Goal: Contribute content: Add original content to the website for others to see

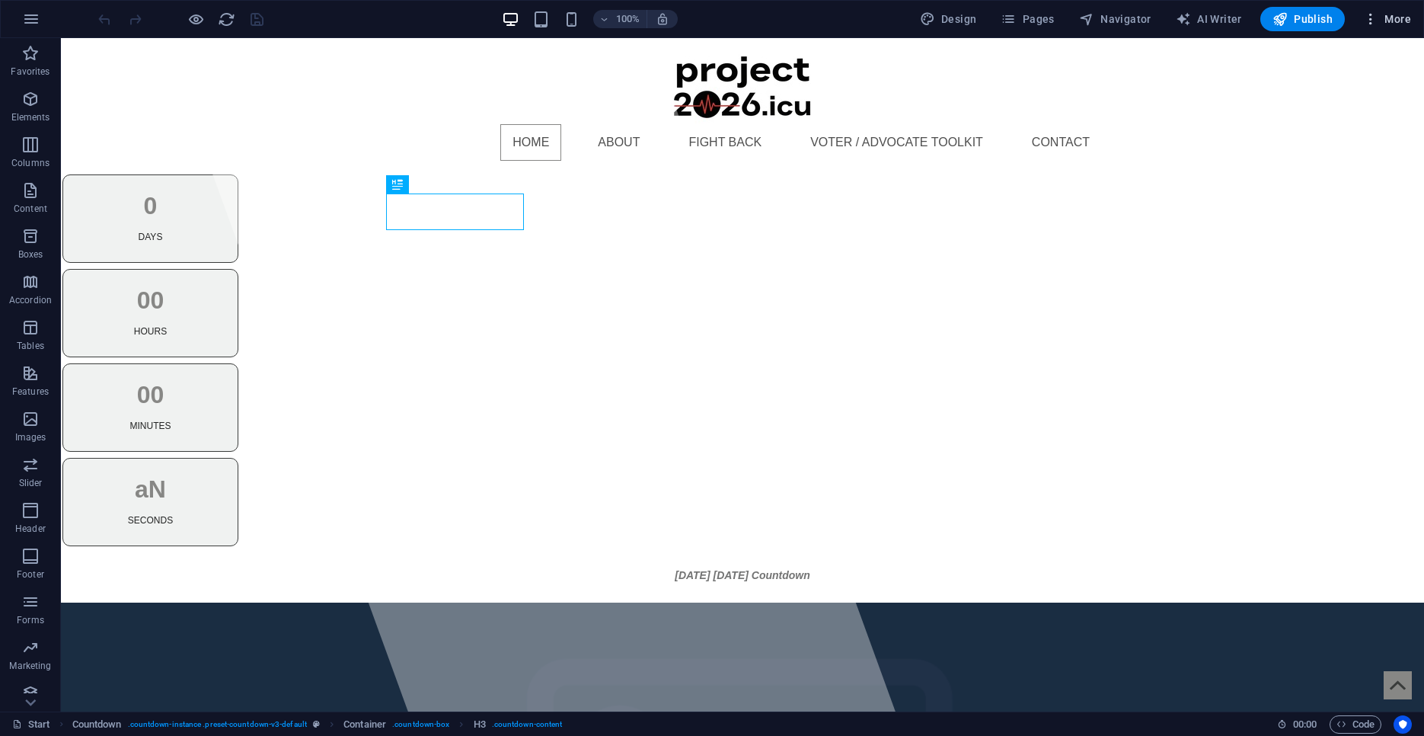
click at [1371, 21] on icon "button" at bounding box center [1370, 18] width 15 height 15
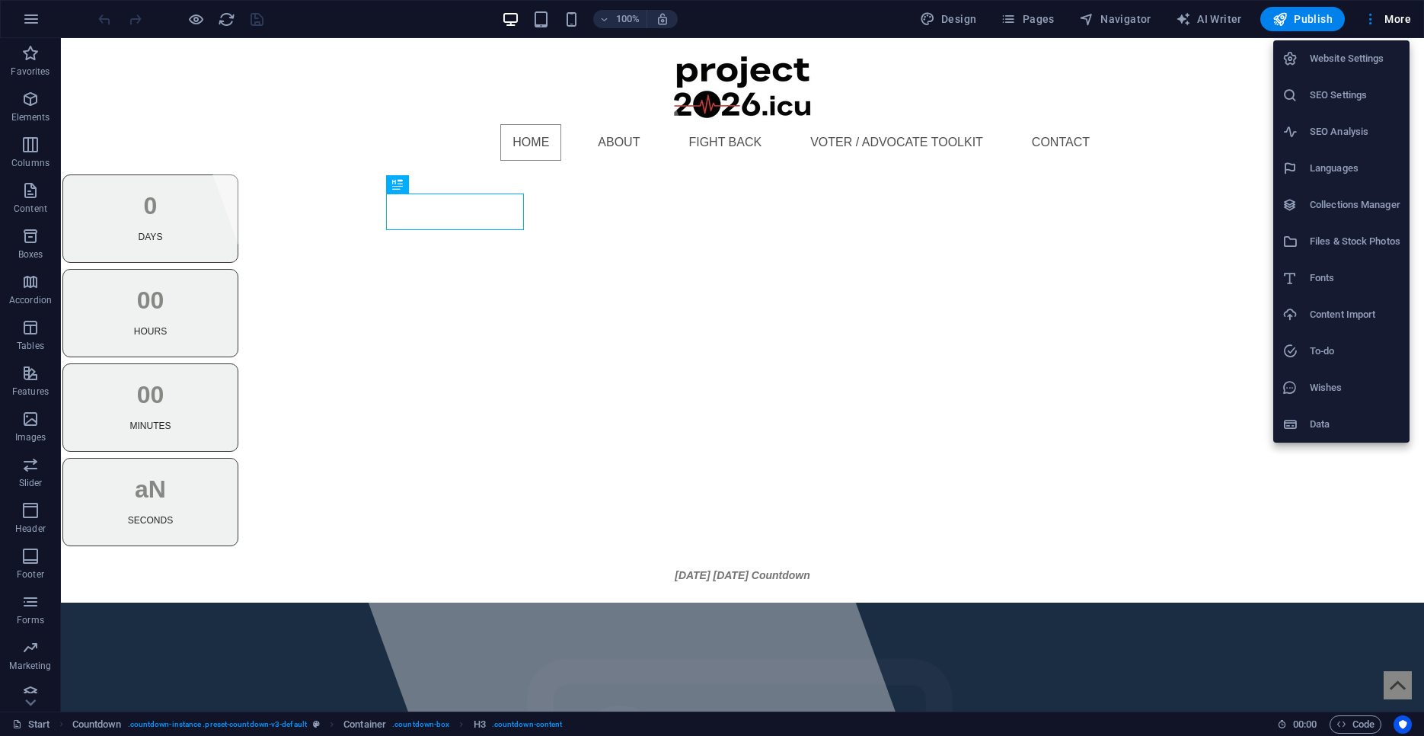
click at [1364, 236] on h6 "Files & Stock Photos" at bounding box center [1355, 241] width 91 height 18
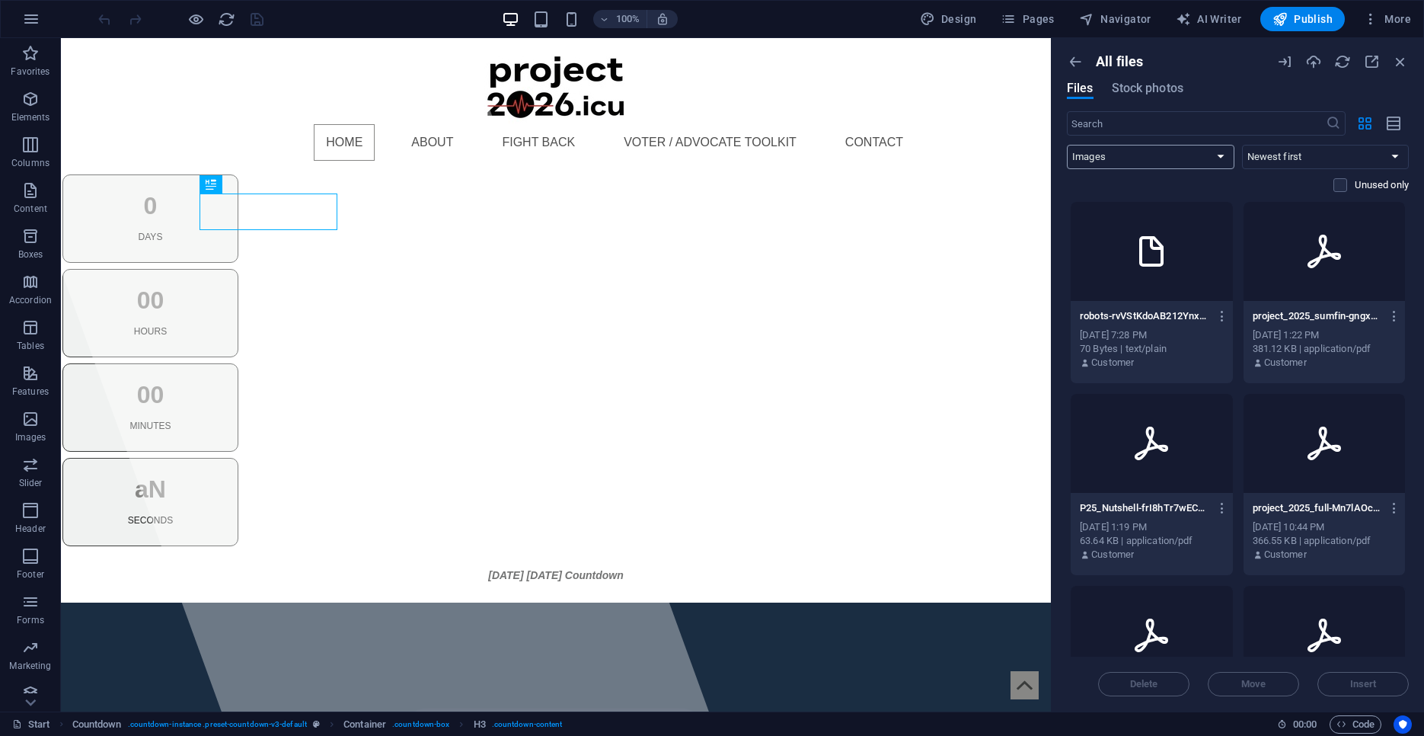
click option "Images" at bounding box center [0, 0] width 0 height 0
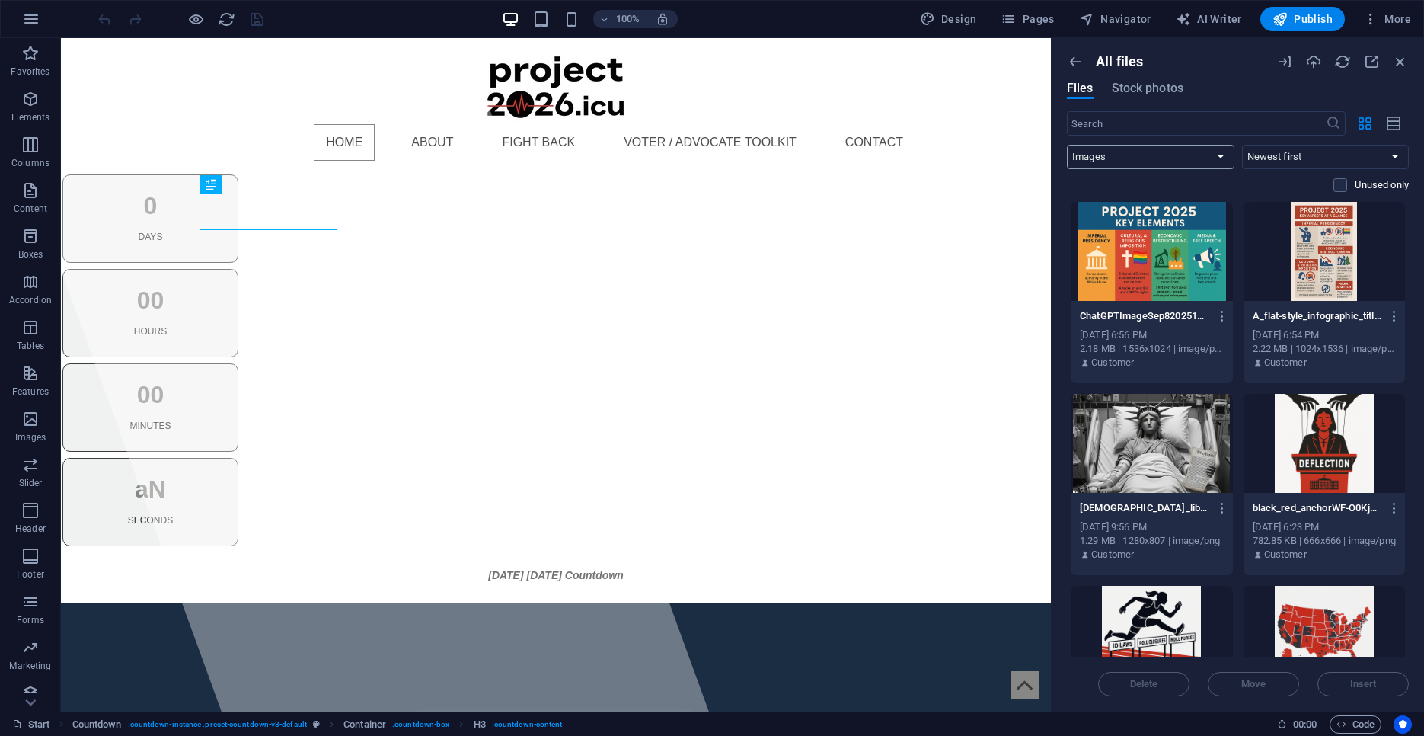
select select "document"
click option "Documents" at bounding box center [0, 0] width 0 height 0
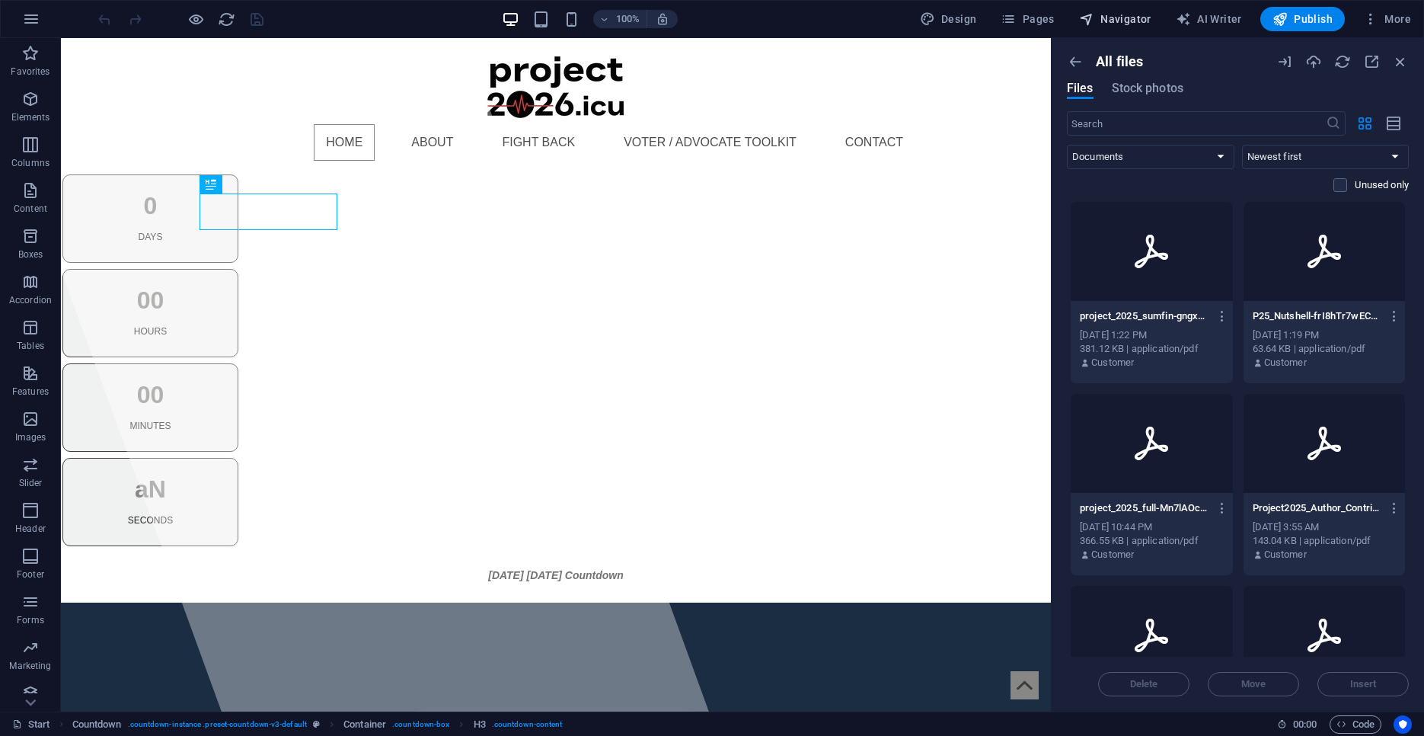
click at [1127, 19] on span "Navigator" at bounding box center [1115, 18] width 72 height 15
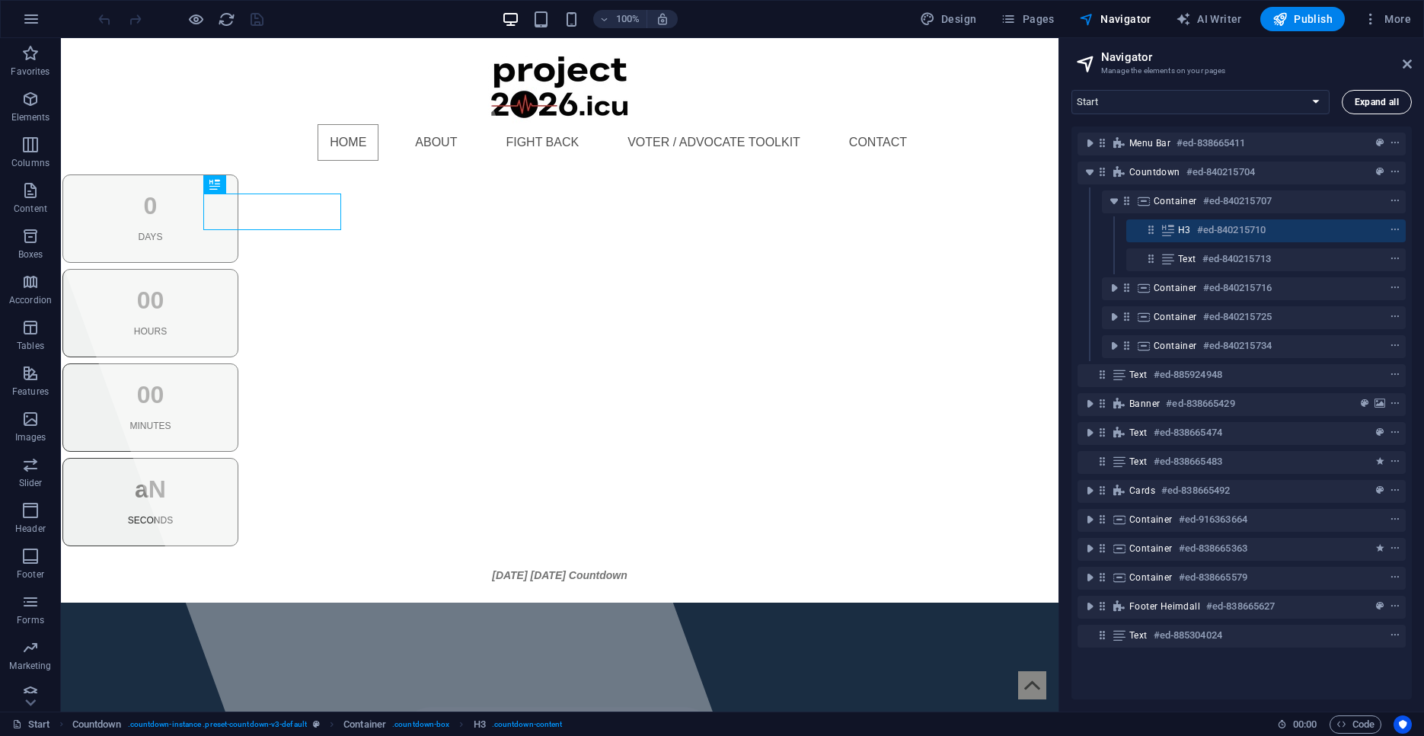
click at [1367, 101] on span "Expand all" at bounding box center [1377, 101] width 44 height 9
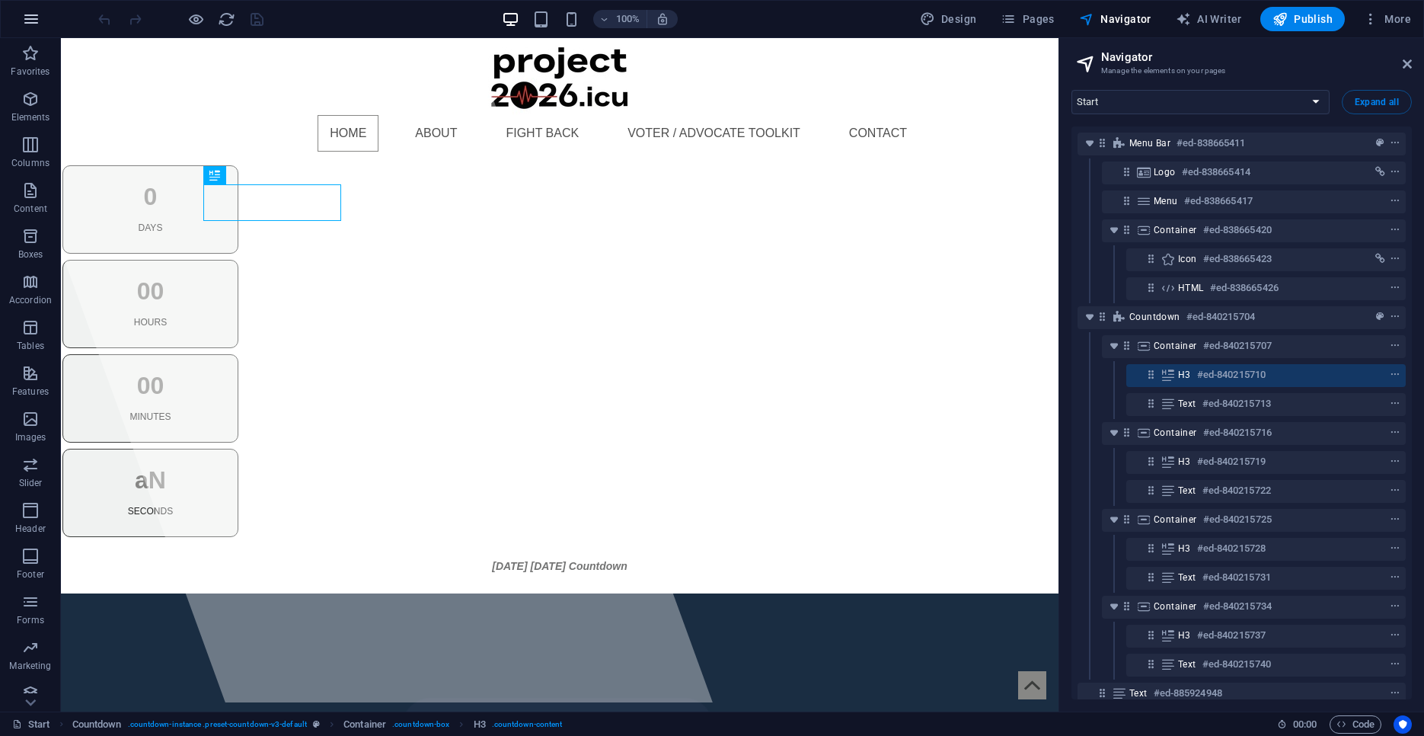
click at [23, 16] on icon "button" at bounding box center [31, 19] width 18 height 18
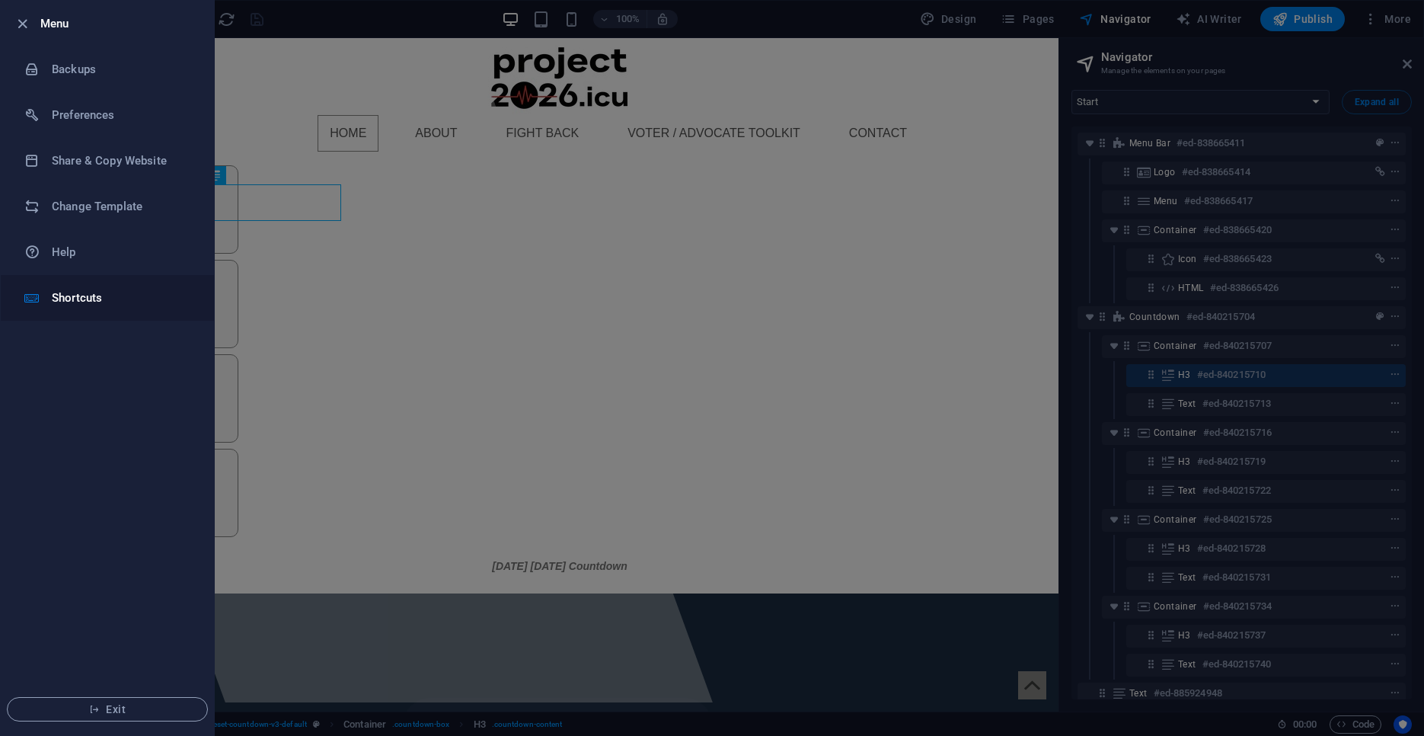
click at [69, 293] on h6 "Shortcuts" at bounding box center [122, 298] width 141 height 18
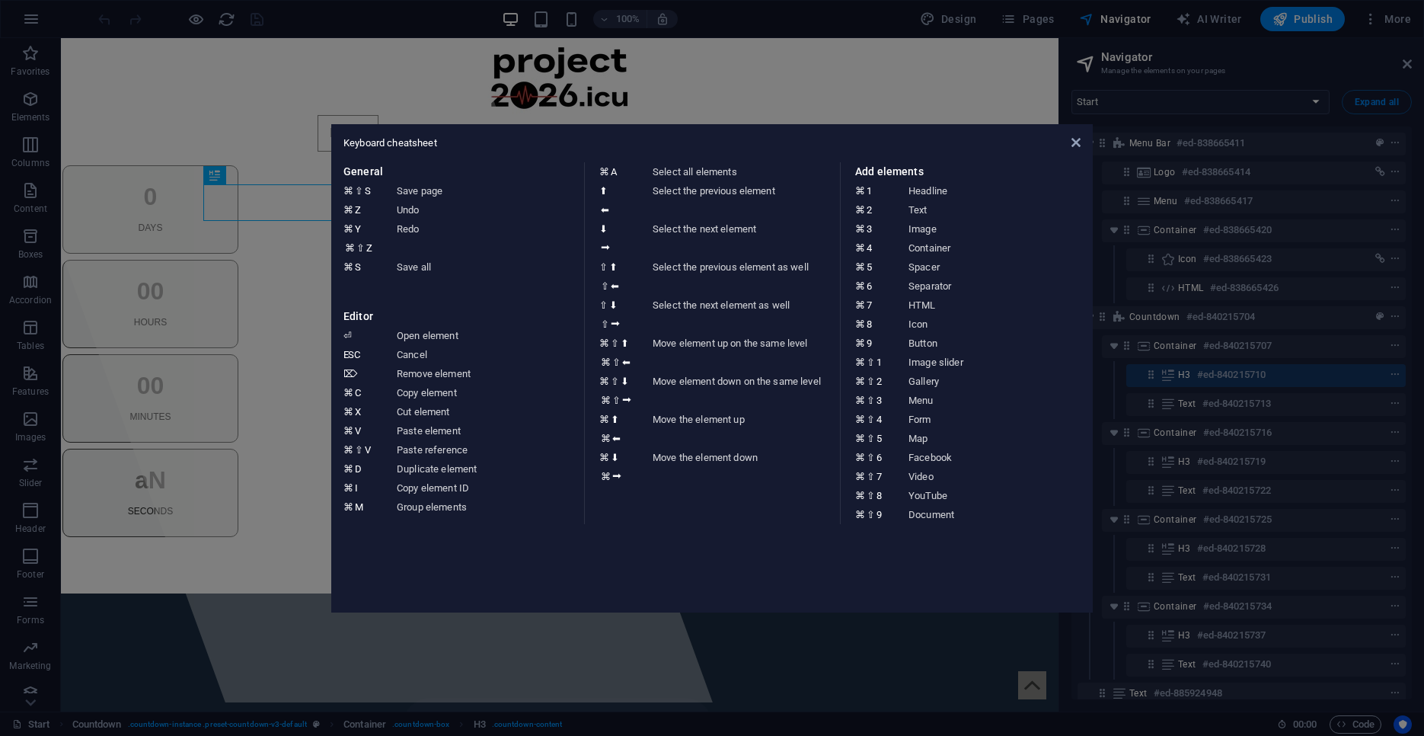
click at [616, 93] on aside "Keyboard cheatsheet General ⌘ ⇧ S Save page ⌘ Z Undo ⌘ Y ⌘ ⇧ Z Redo ⌘ S Save al…" at bounding box center [712, 368] width 1424 height 736
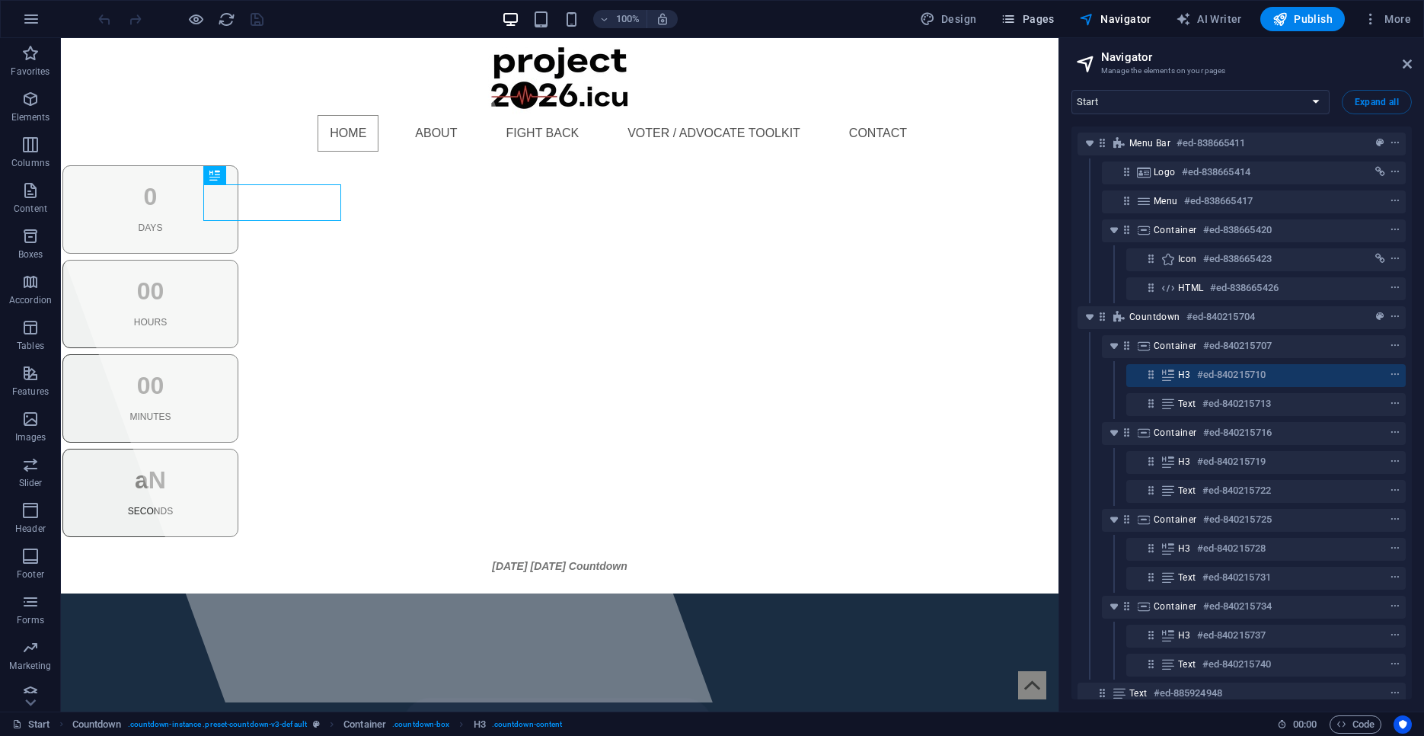
click at [1043, 18] on span "Pages" at bounding box center [1026, 18] width 53 height 15
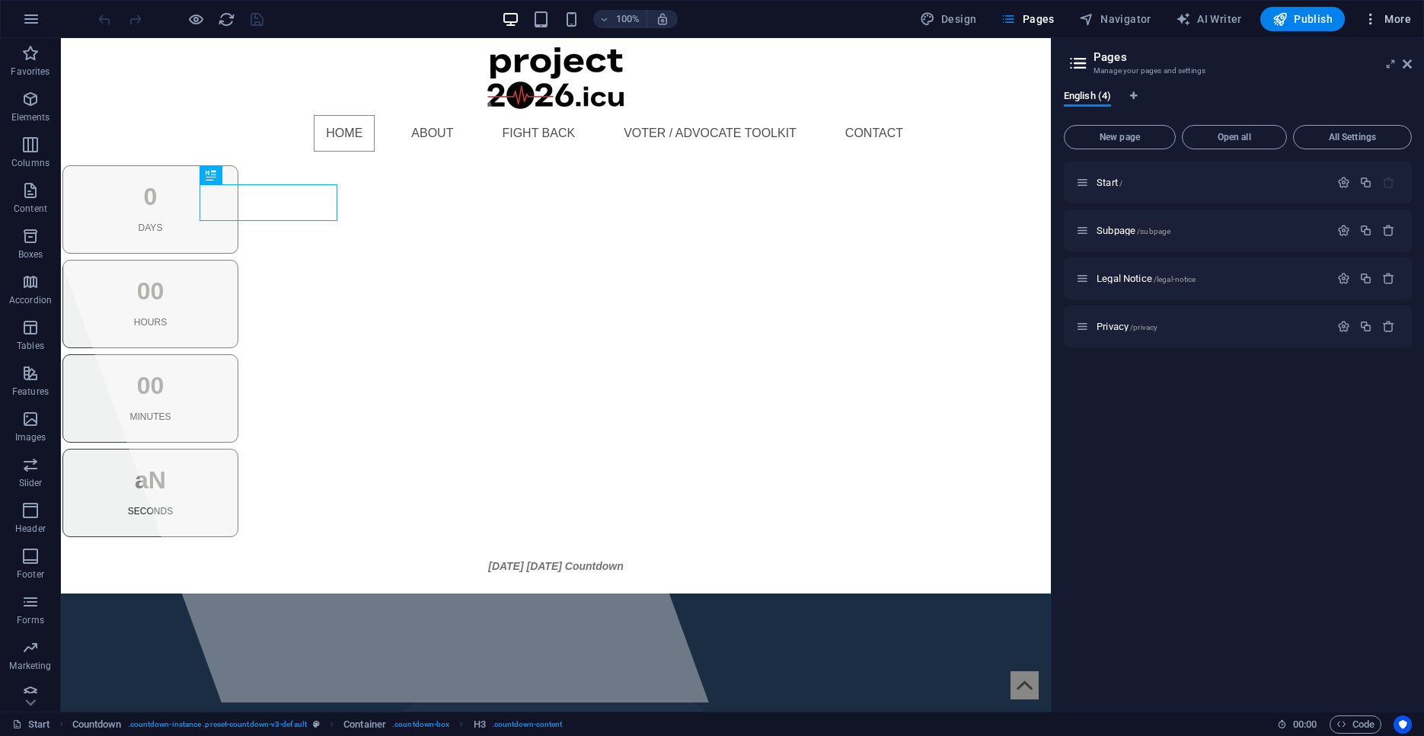
click at [1384, 26] on span "More" at bounding box center [1387, 18] width 48 height 15
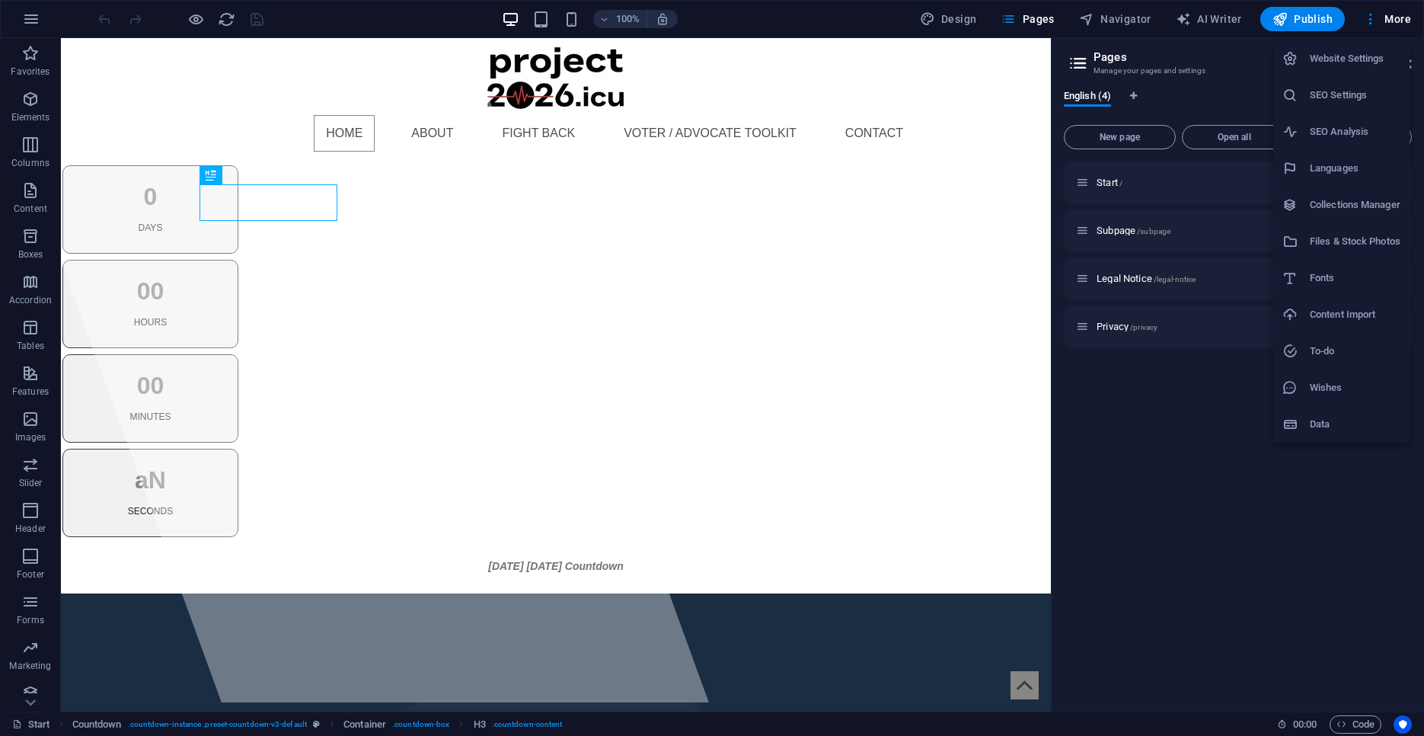
click at [1354, 246] on h6 "Files & Stock Photos" at bounding box center [1355, 241] width 91 height 18
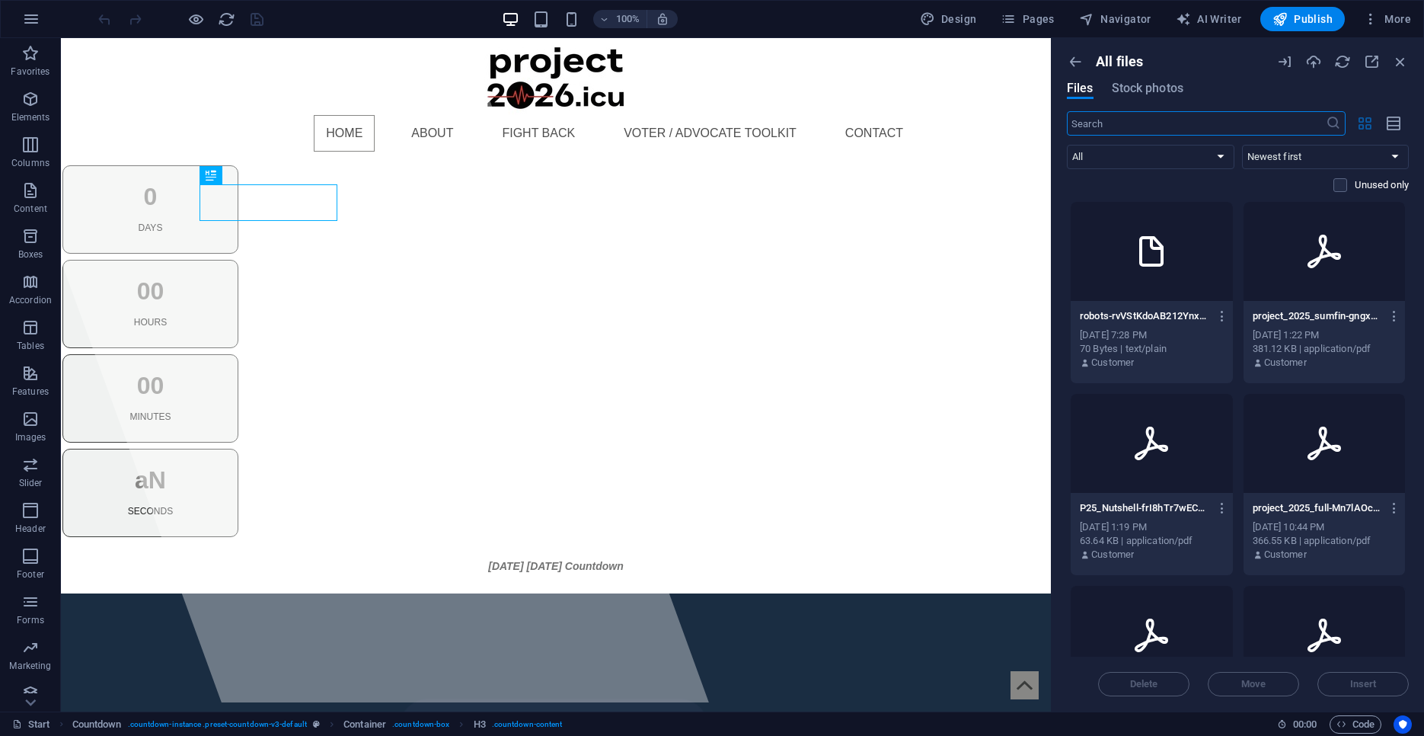
click at [1374, 115] on button "button" at bounding box center [1365, 123] width 30 height 24
click at [1392, 125] on icon "button" at bounding box center [1394, 124] width 17 height 18
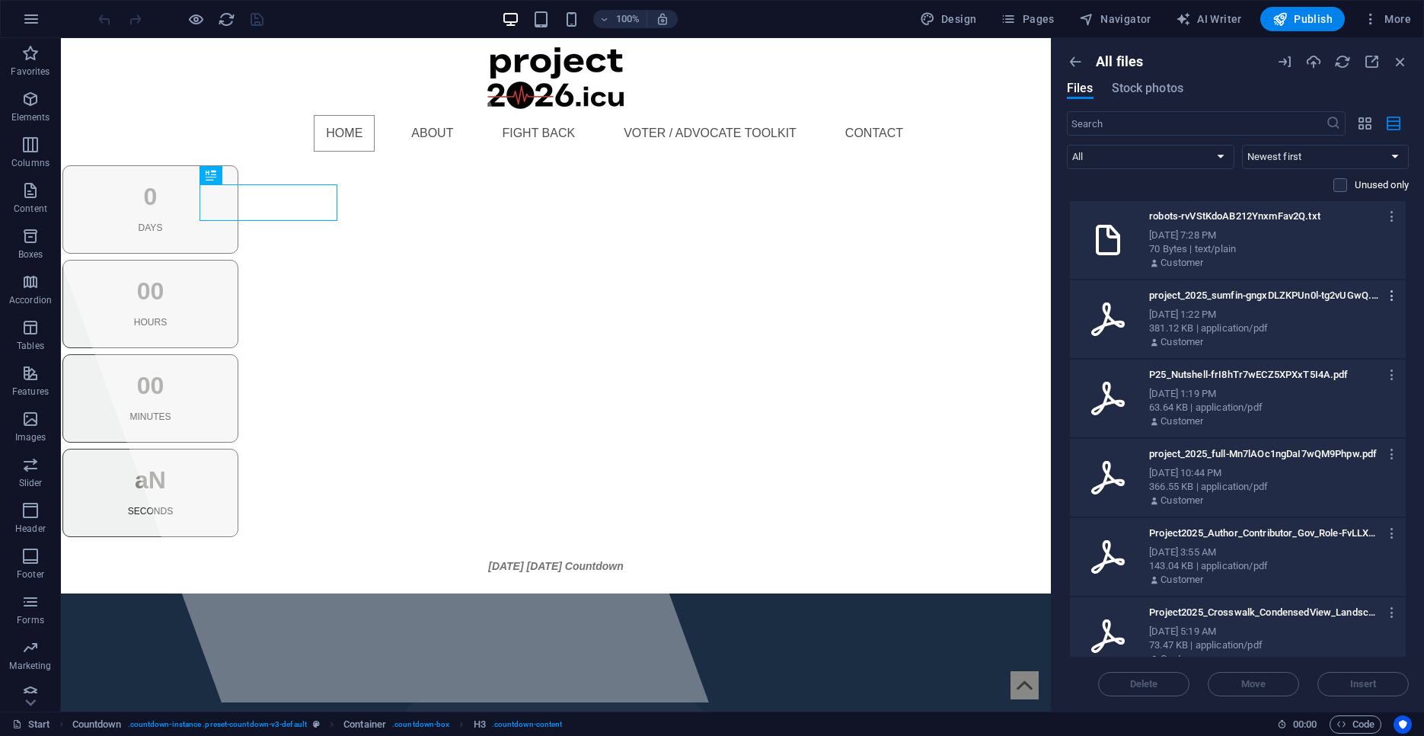
click at [1385, 296] on icon "button" at bounding box center [1392, 296] width 14 height 14
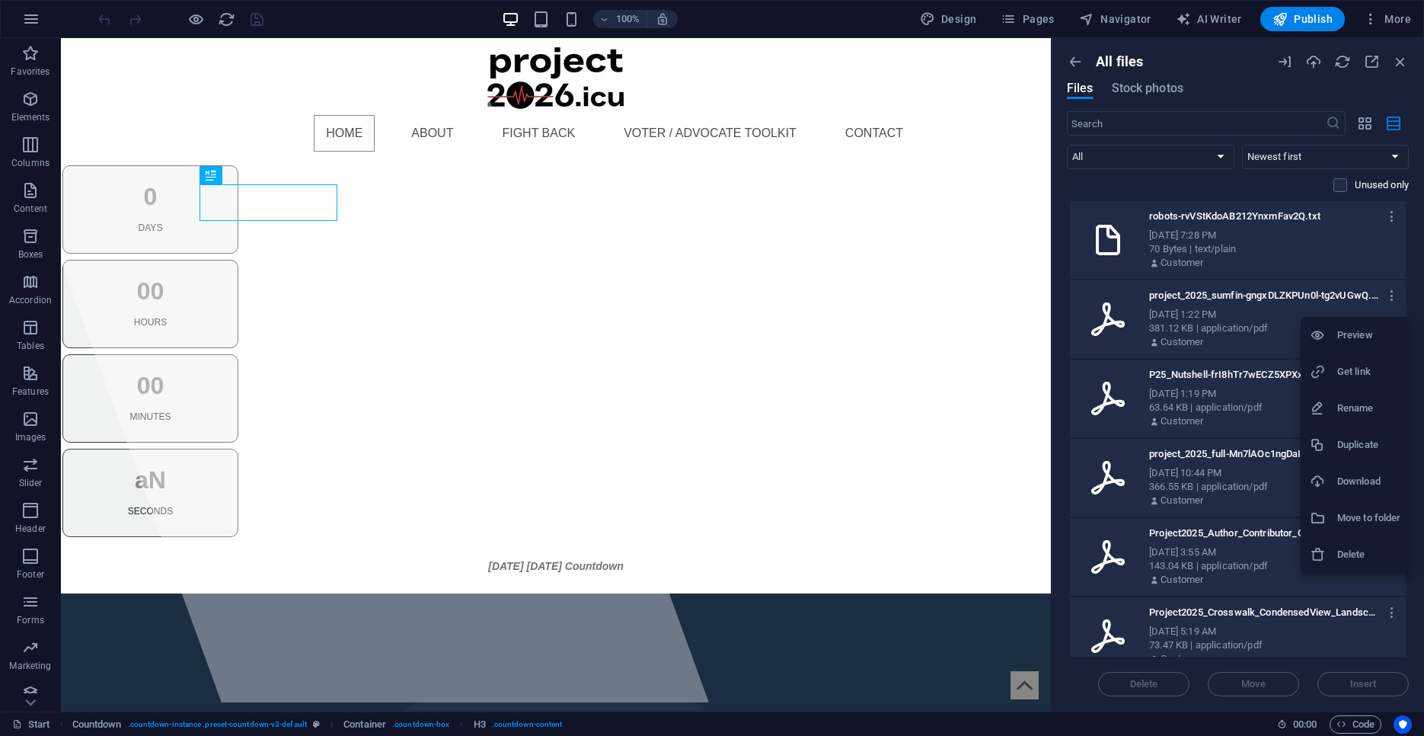
drag, startPoint x: 1405, startPoint y: 257, endPoint x: 1402, endPoint y: 287, distance: 29.8
click at [1402, 287] on div at bounding box center [712, 368] width 1424 height 736
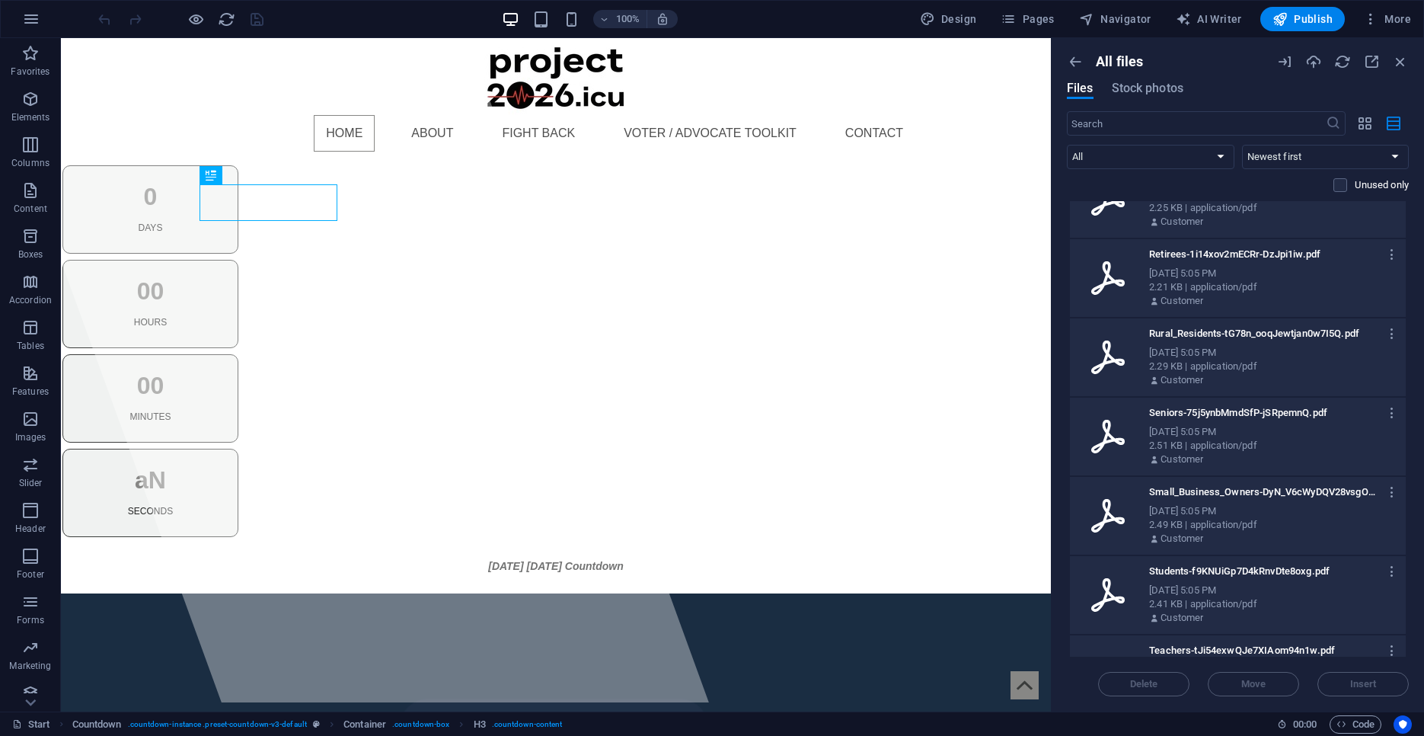
scroll to position [1919, 0]
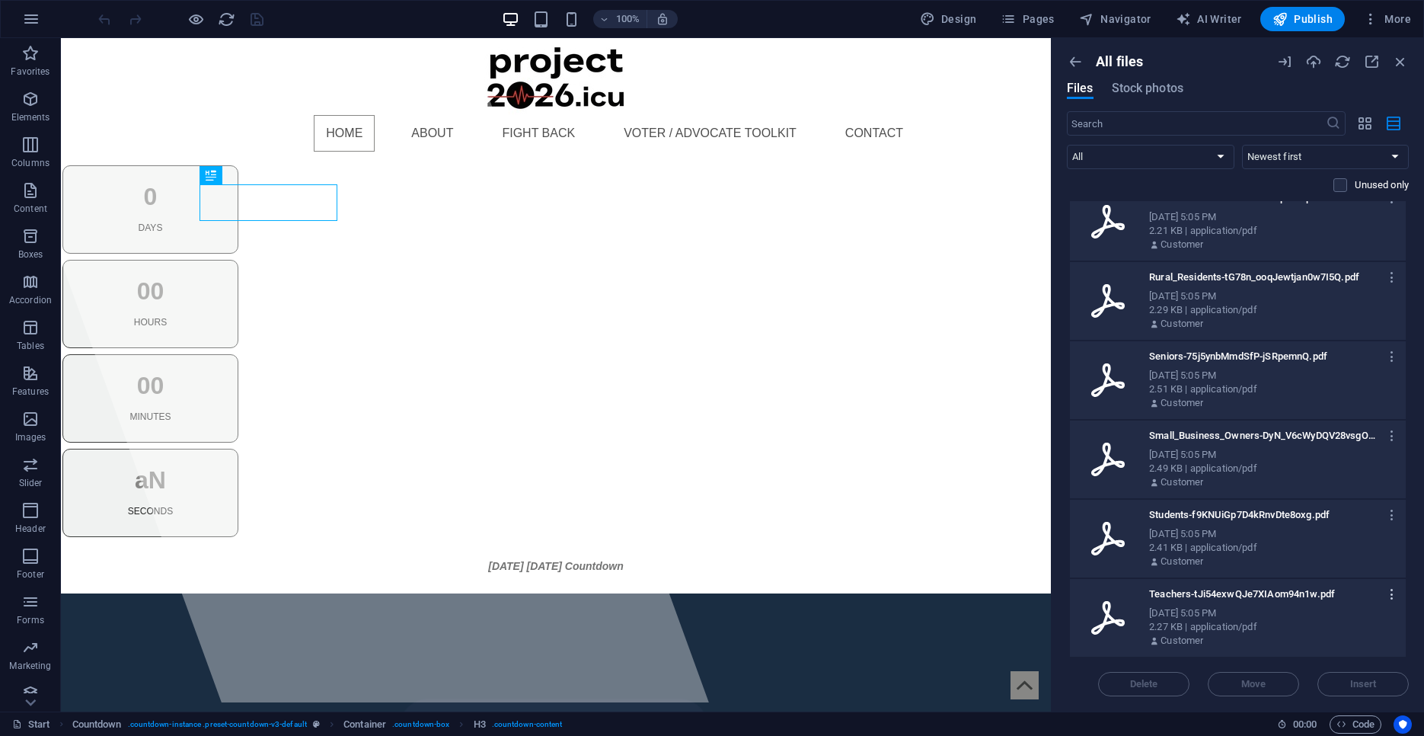
click at [1385, 591] on icon "button" at bounding box center [1392, 594] width 14 height 14
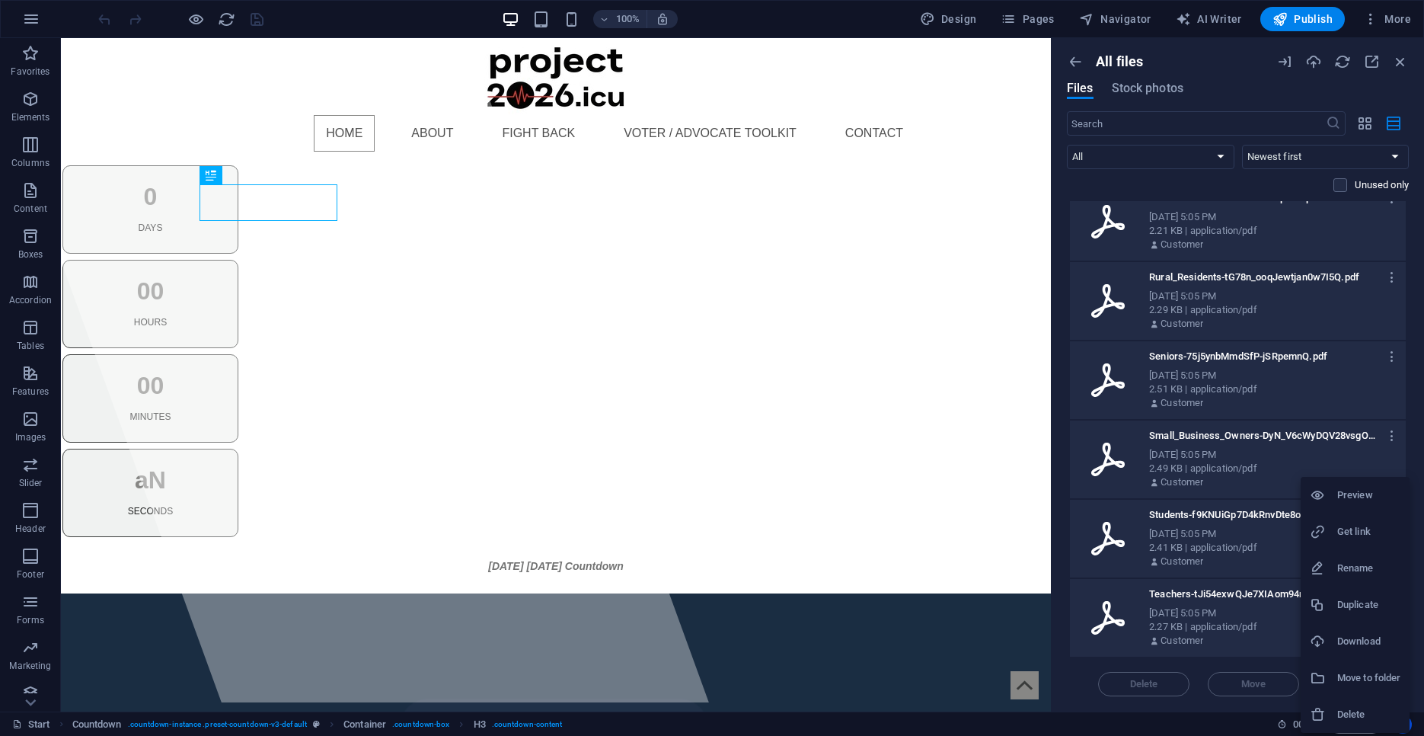
click at [1355, 534] on h6 "Get link" at bounding box center [1368, 531] width 63 height 18
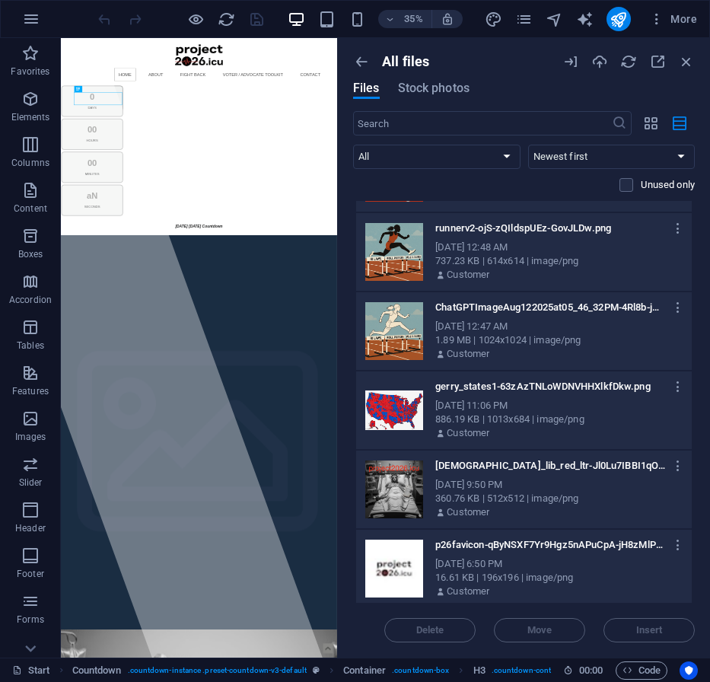
scroll to position [4006, 0]
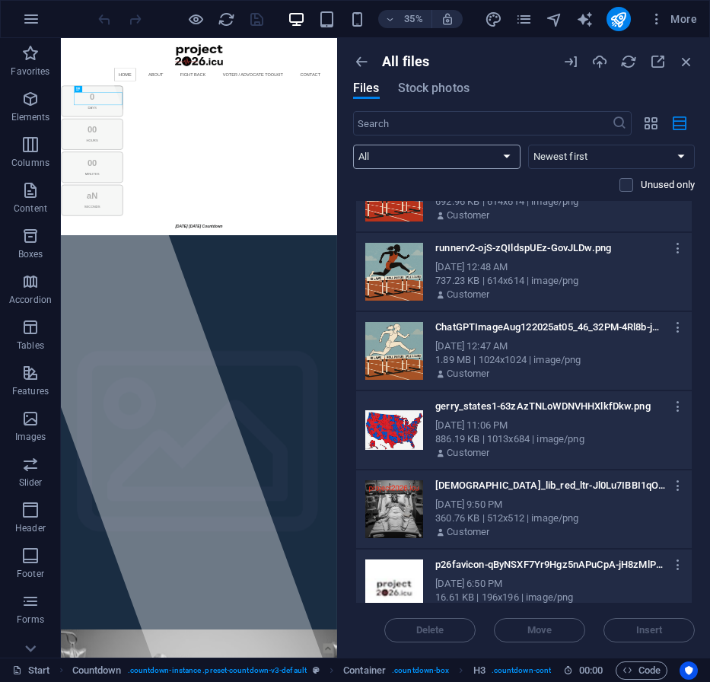
select select "document"
click option "Documents" at bounding box center [0, 0] width 0 height 0
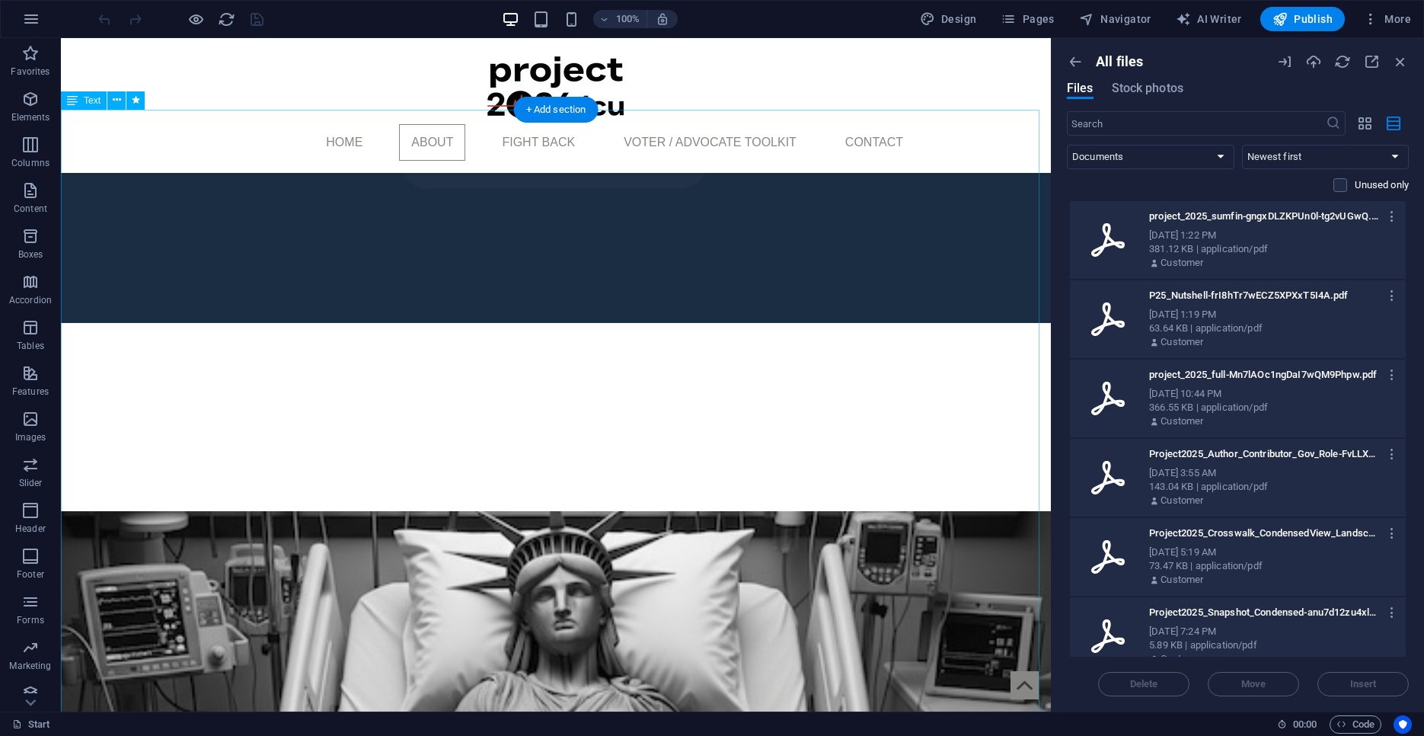
scroll to position [761, 0]
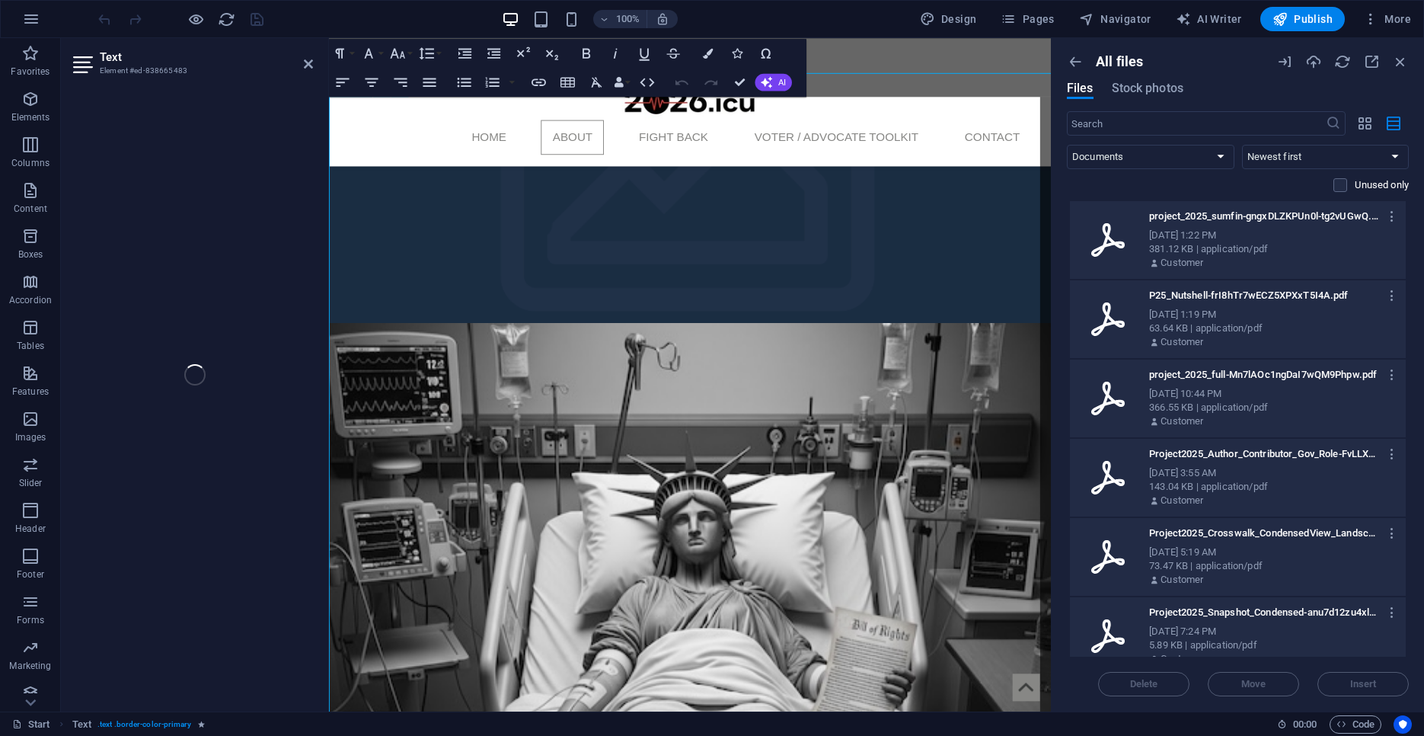
scroll to position [785, 0]
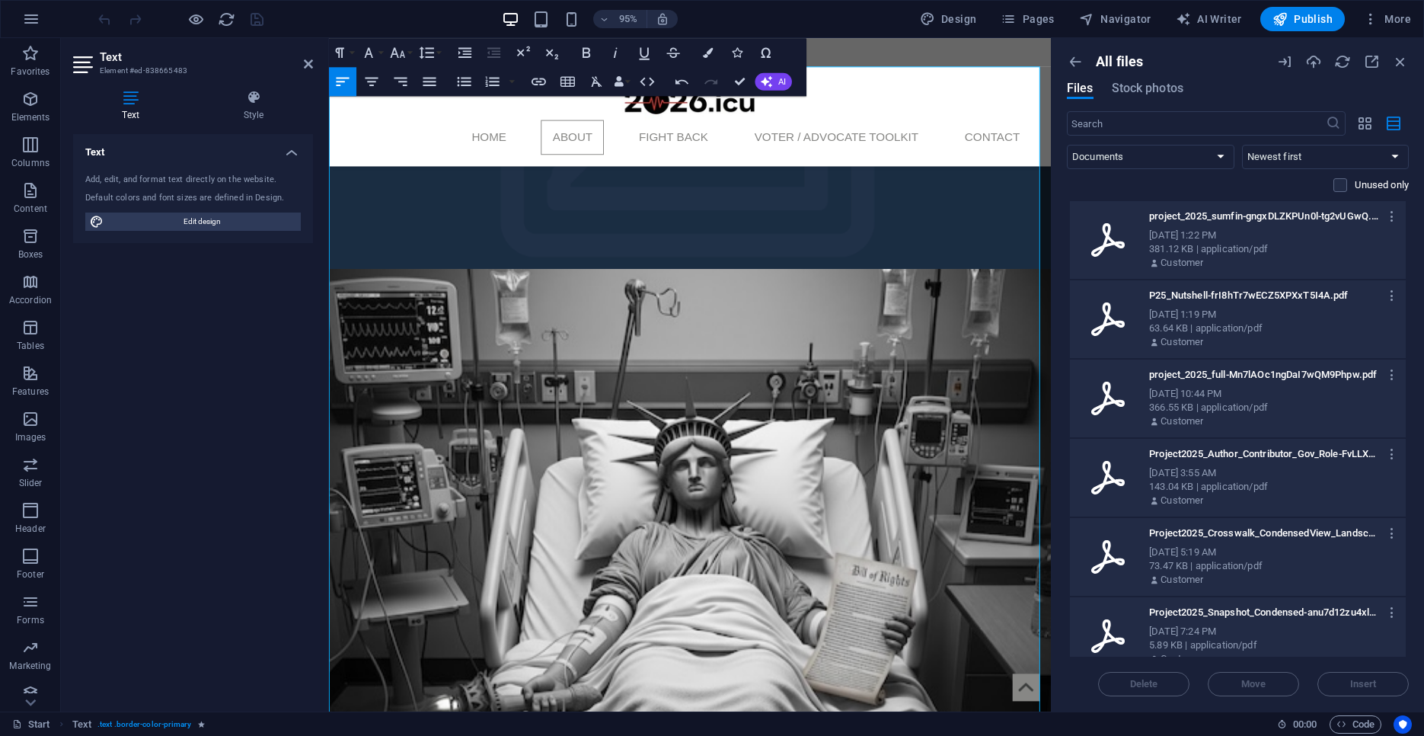
scroll to position [807, 0]
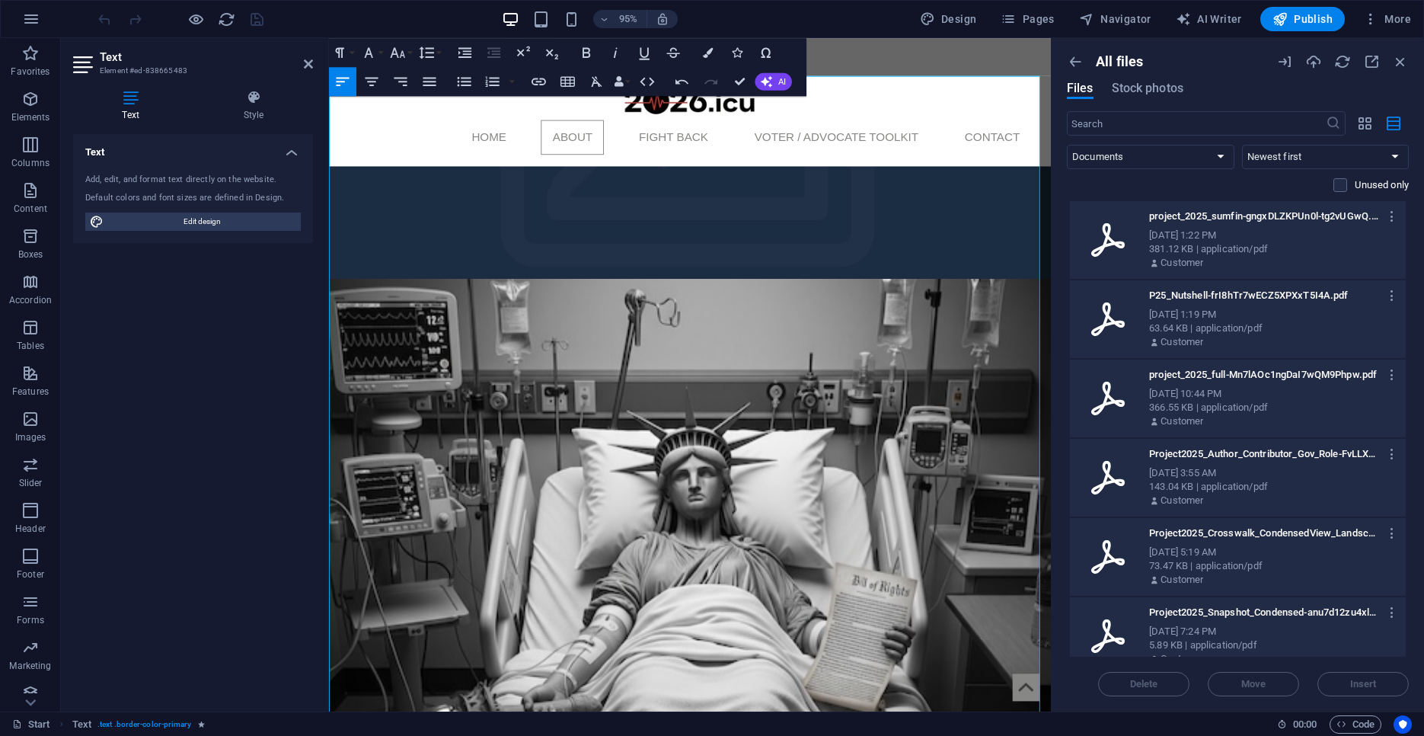
drag, startPoint x: 968, startPoint y: 381, endPoint x: 391, endPoint y: 407, distance: 577.7
click at [538, 83] on icon "button" at bounding box center [539, 82] width 18 height 18
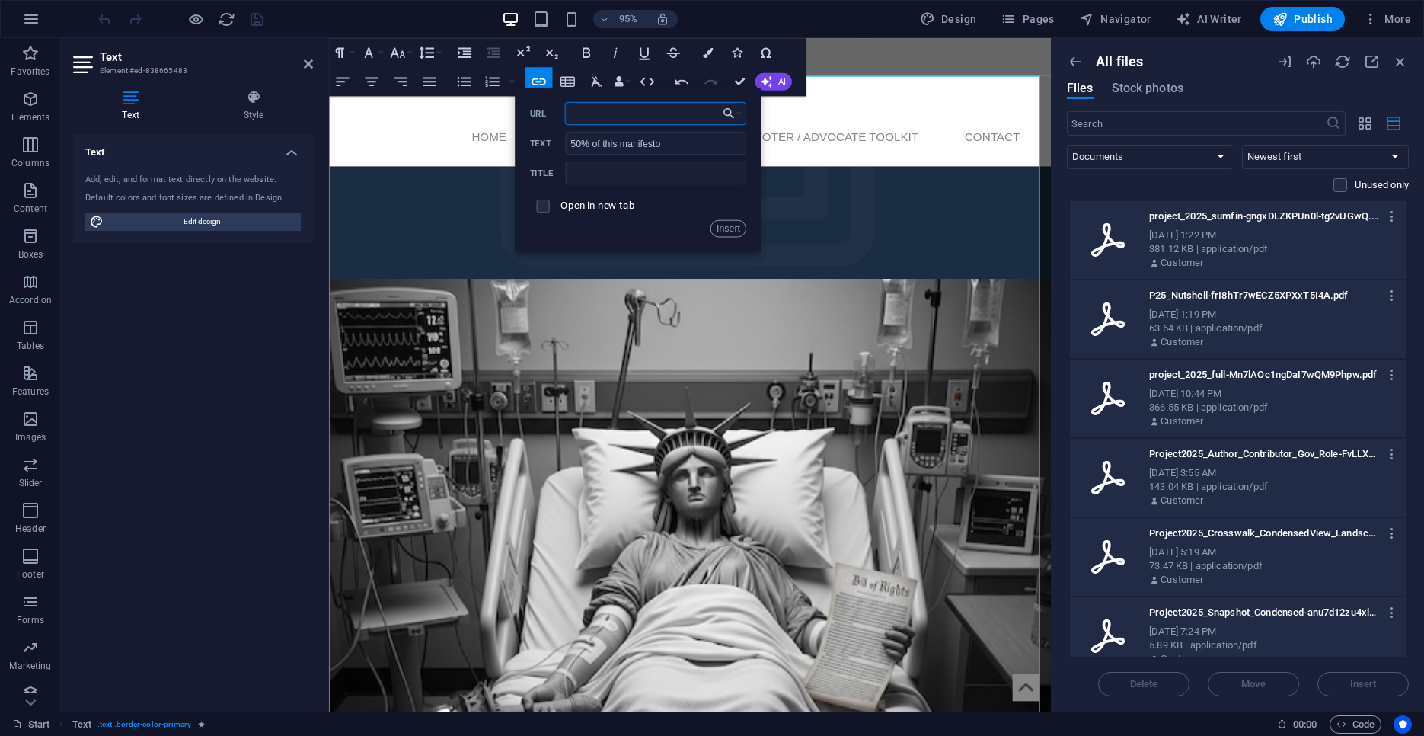
click at [582, 112] on input "URL" at bounding box center [656, 113] width 182 height 23
paste input "https://project2026.icu/images/document/19043721/Project2025_Crosswalk_Condense…"
type input "https://project2026.icu/images/document/19043721/Project2025_Crosswalk_Condense…"
click at [542, 208] on input "checkbox" at bounding box center [540, 203] width 13 height 13
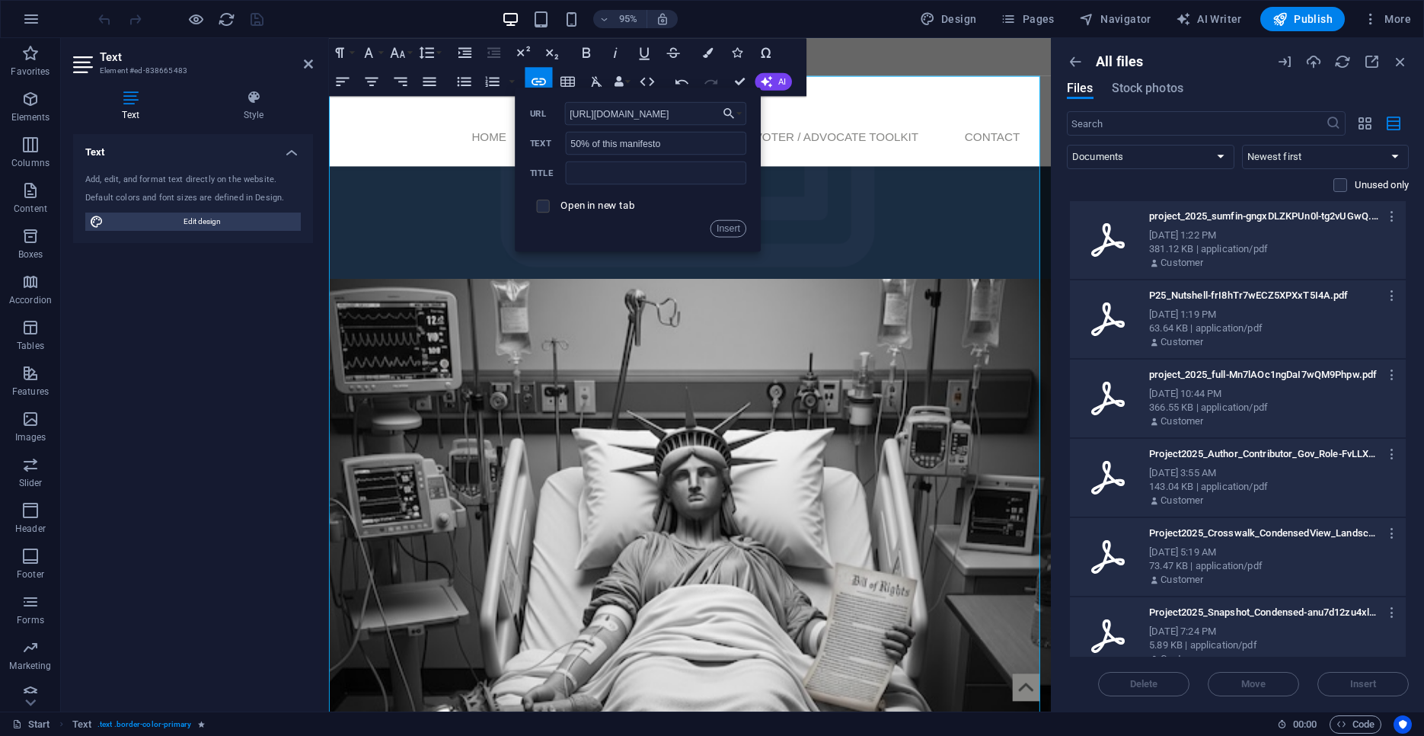
checkbox input "true"
drag, startPoint x: 733, startPoint y: 228, endPoint x: 417, endPoint y: 203, distance: 317.0
click at [733, 228] on button "Insert" at bounding box center [728, 228] width 37 height 18
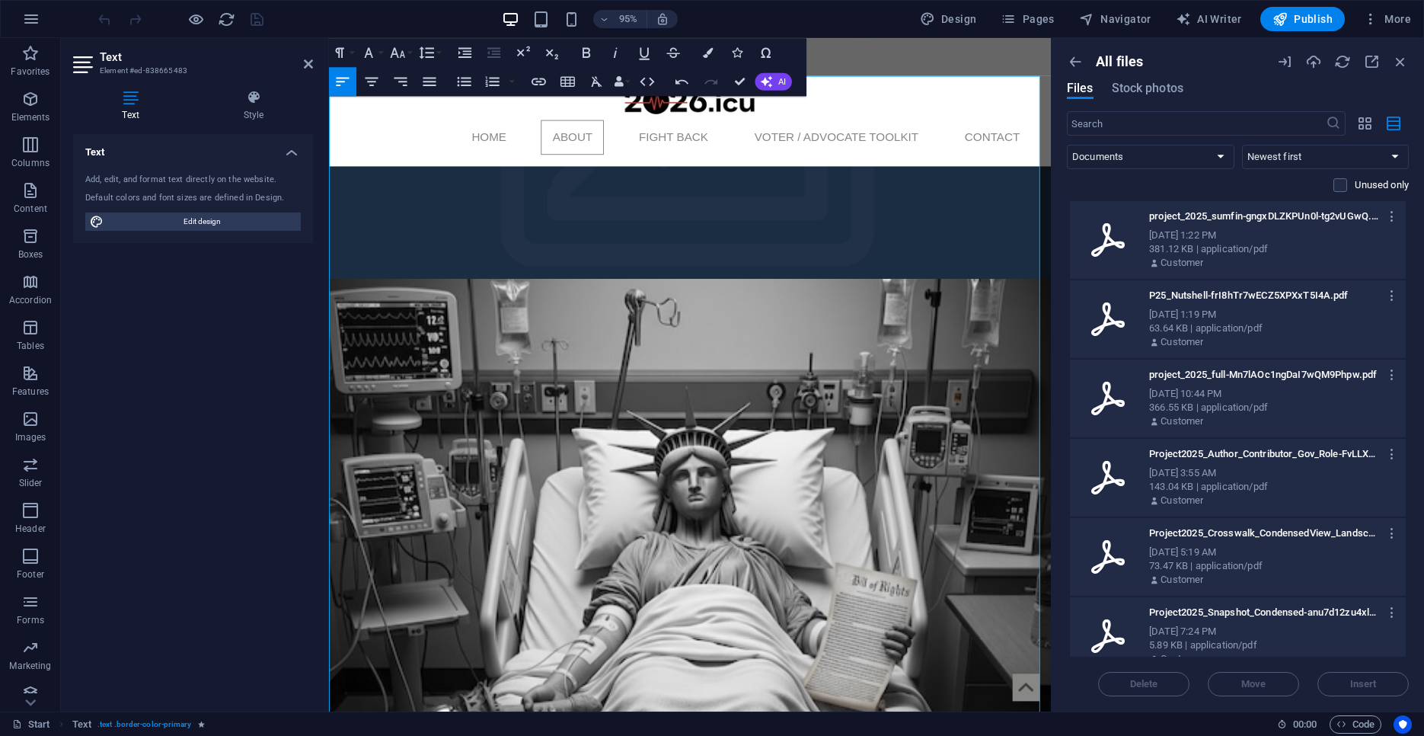
click at [265, 345] on div "Text Add, edit, and format text directly on the website. Default colors and fon…" at bounding box center [193, 416] width 240 height 565
click at [911, 105] on div "Home About Fight Back Voter / Advocate Toolkit Contact" at bounding box center [709, 105] width 760 height 135
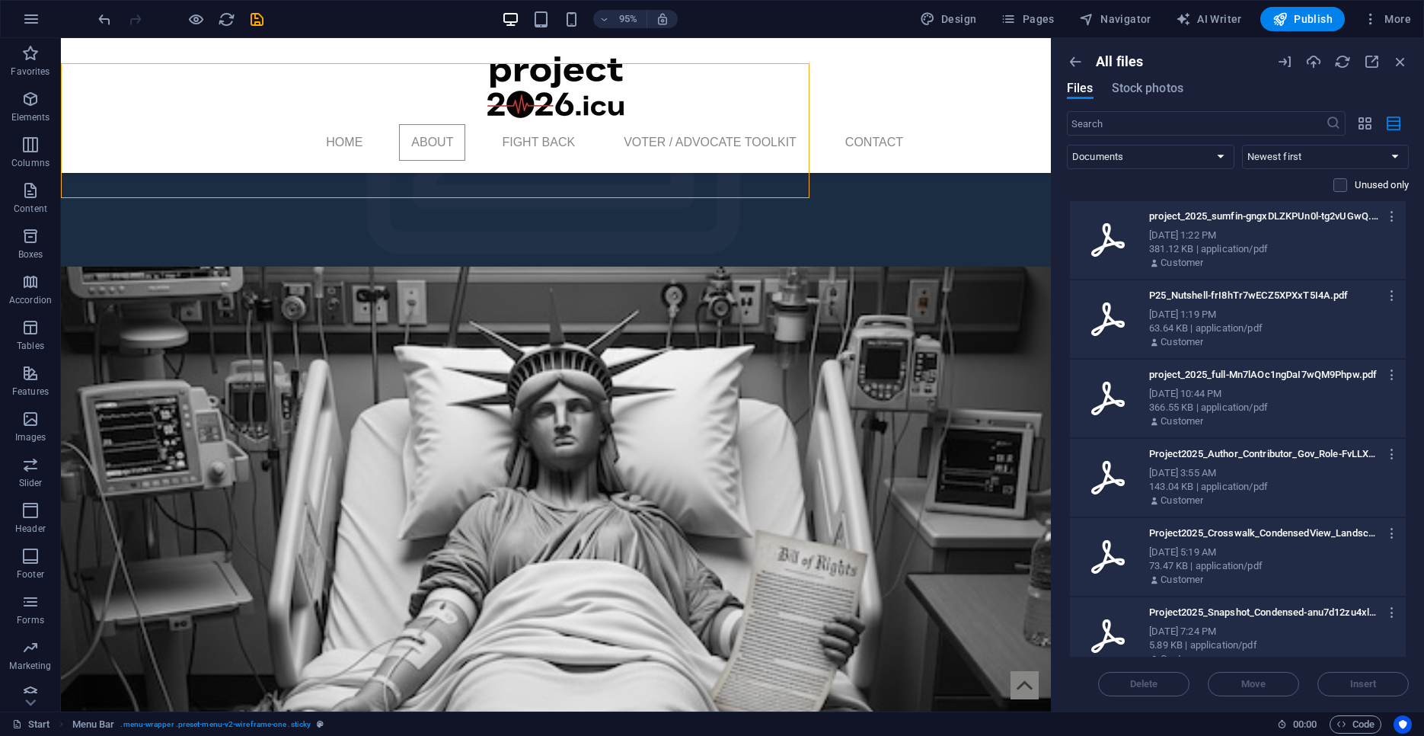
scroll to position [782, 0]
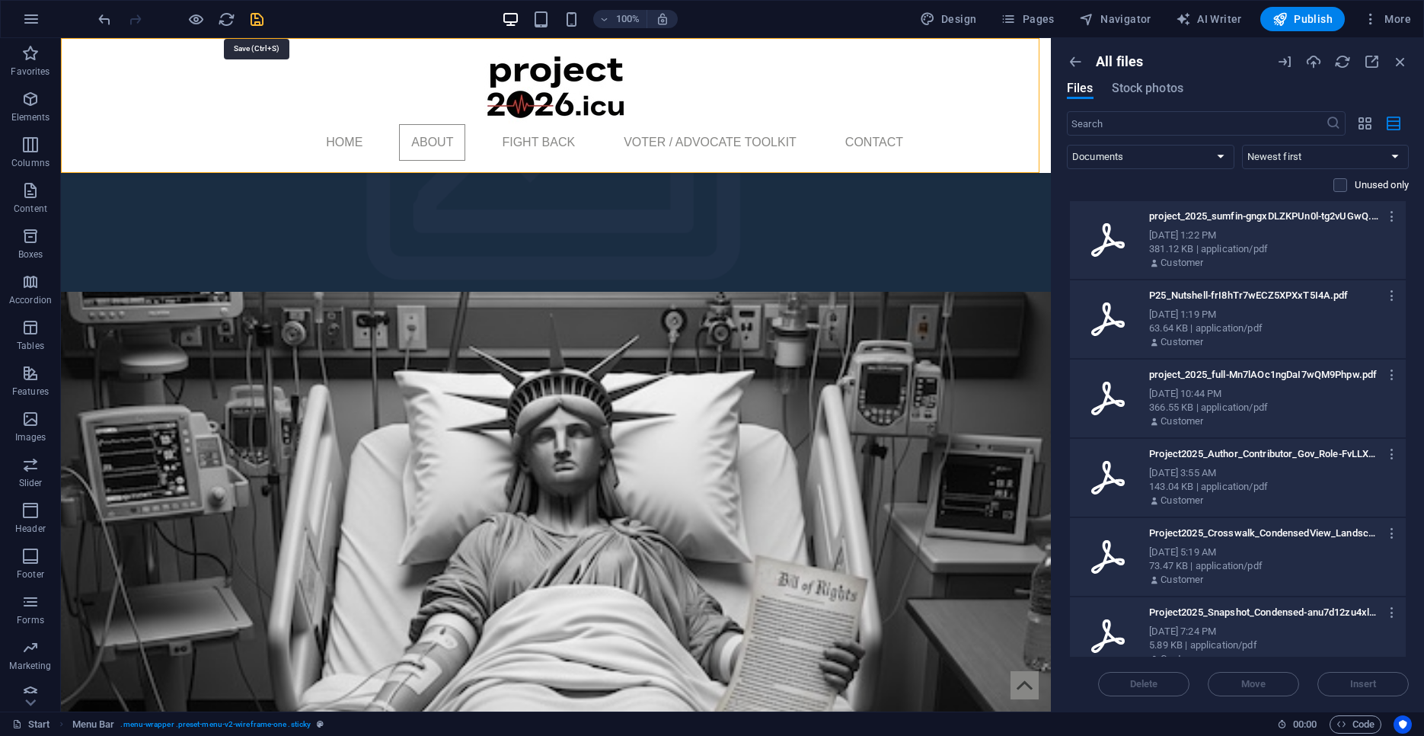
click at [255, 14] on icon "save" at bounding box center [257, 20] width 18 height 18
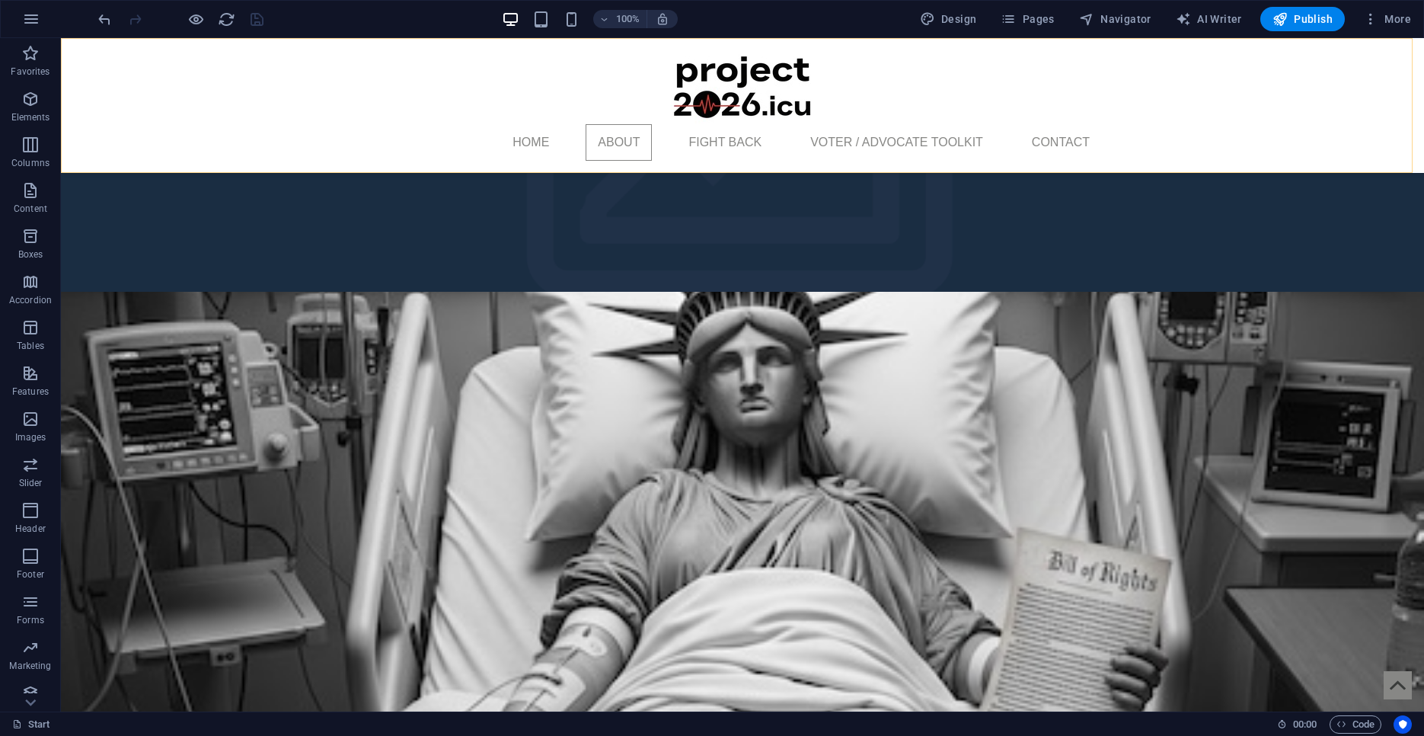
scroll to position [772, 0]
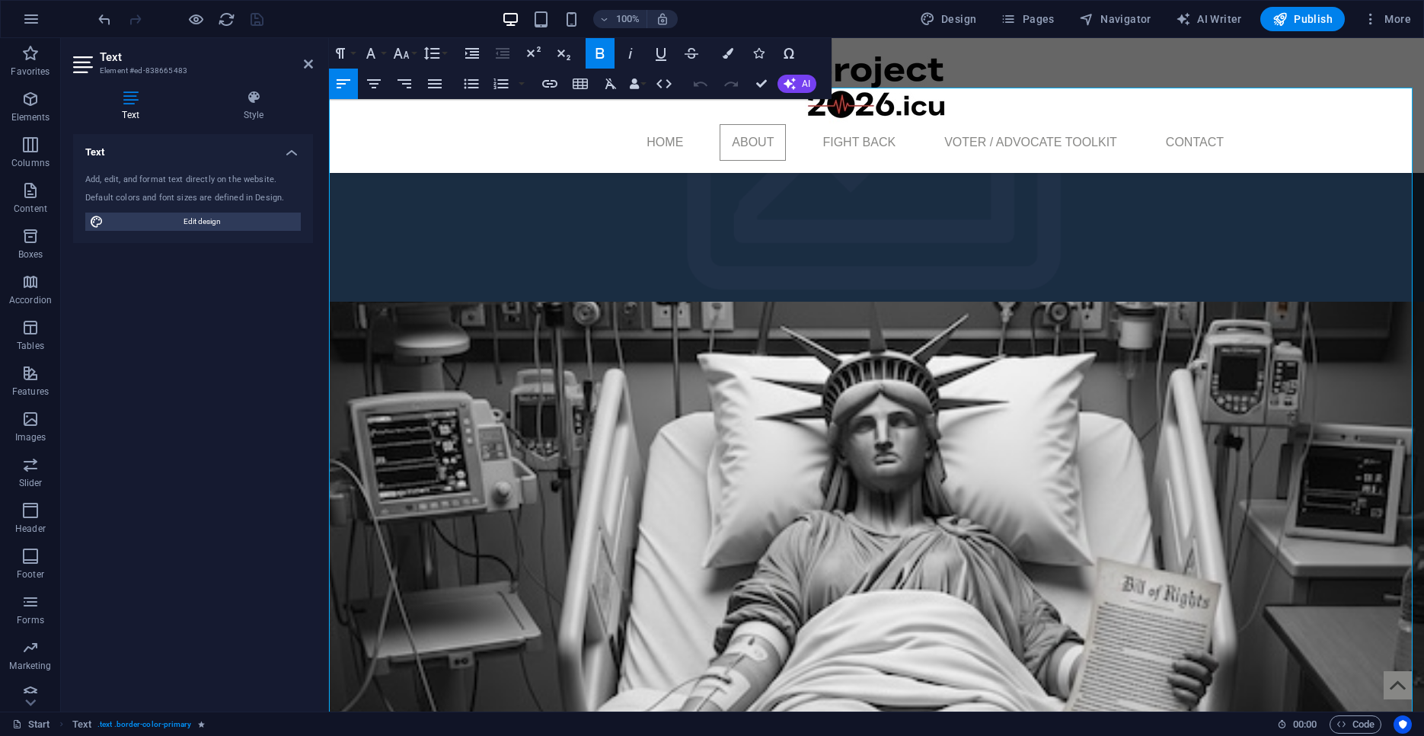
click at [1029, 298] on button "Unlink" at bounding box center [1018, 304] width 29 height 30
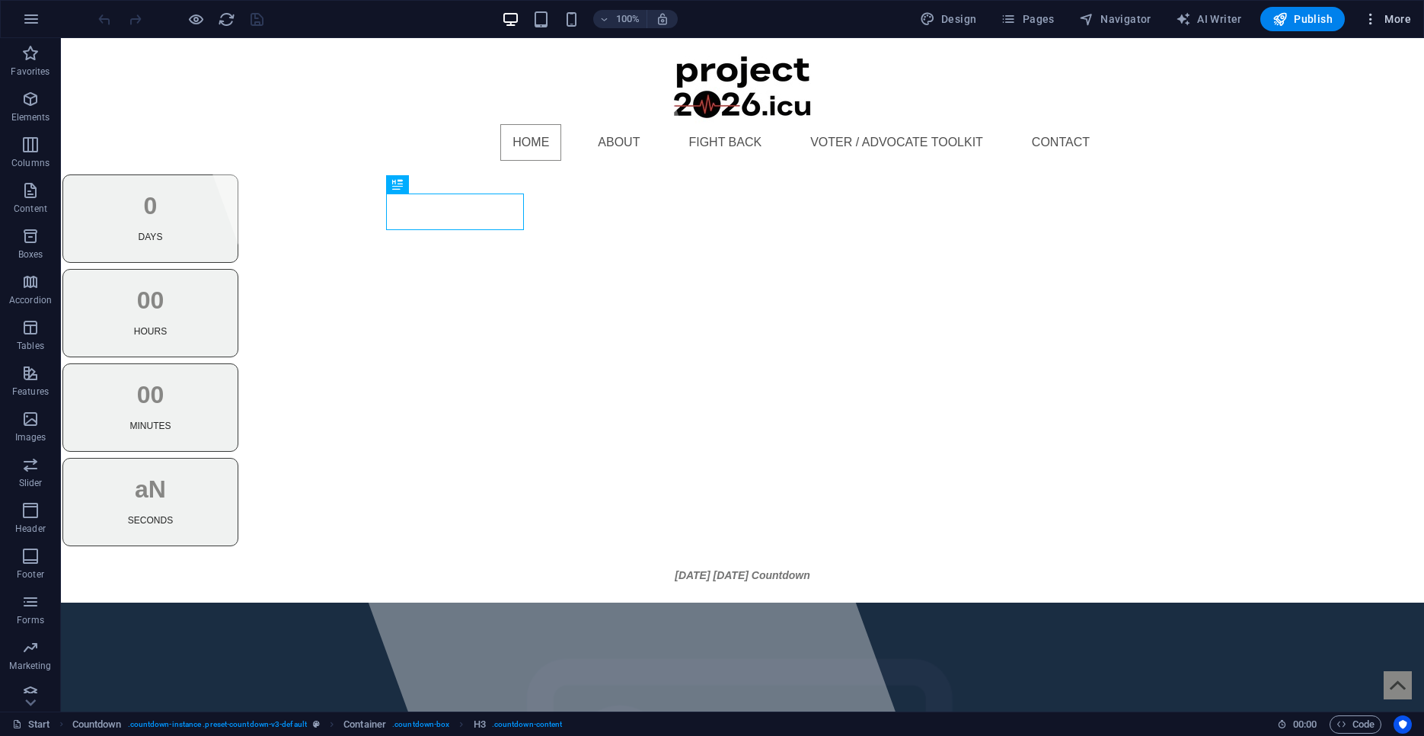
click at [1371, 22] on icon "button" at bounding box center [1370, 18] width 15 height 15
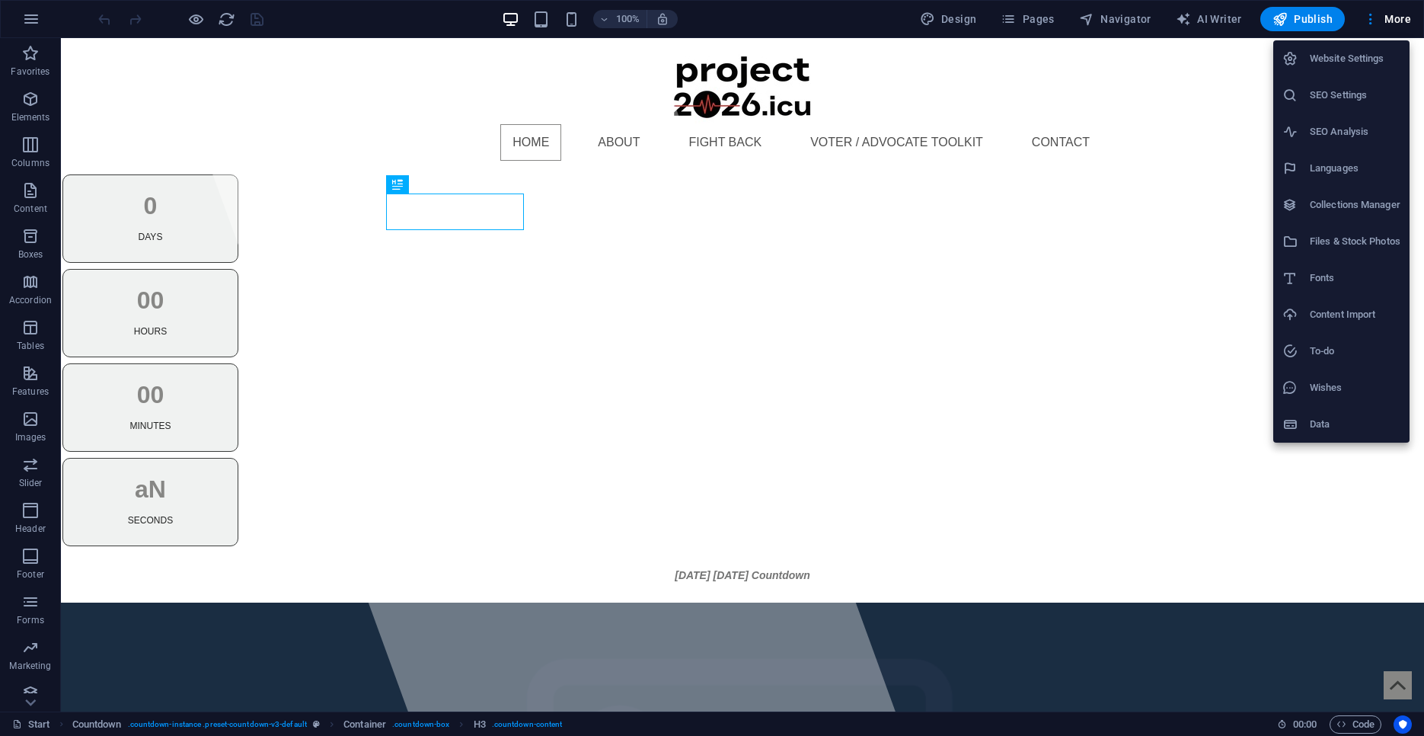
click at [1332, 277] on h6 "Fonts" at bounding box center [1355, 278] width 91 height 18
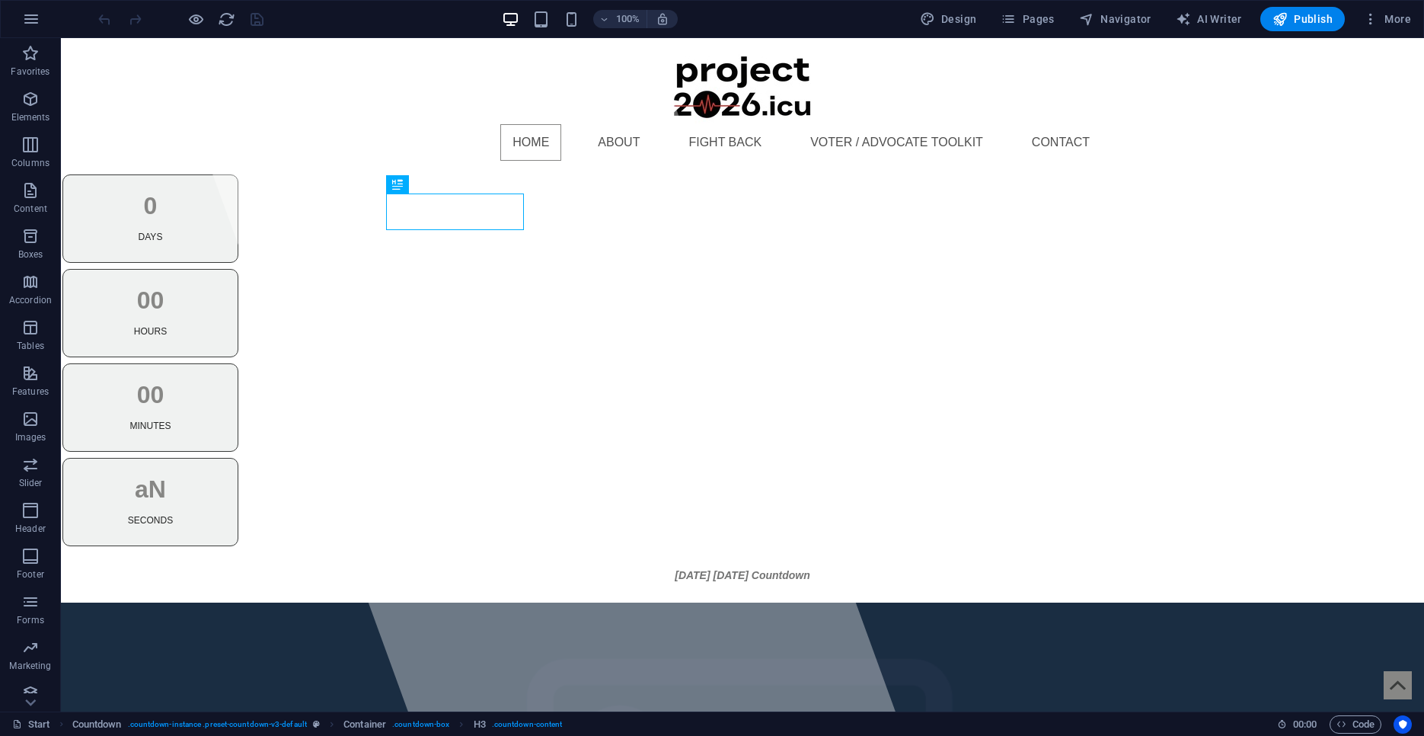
select select "popularity"
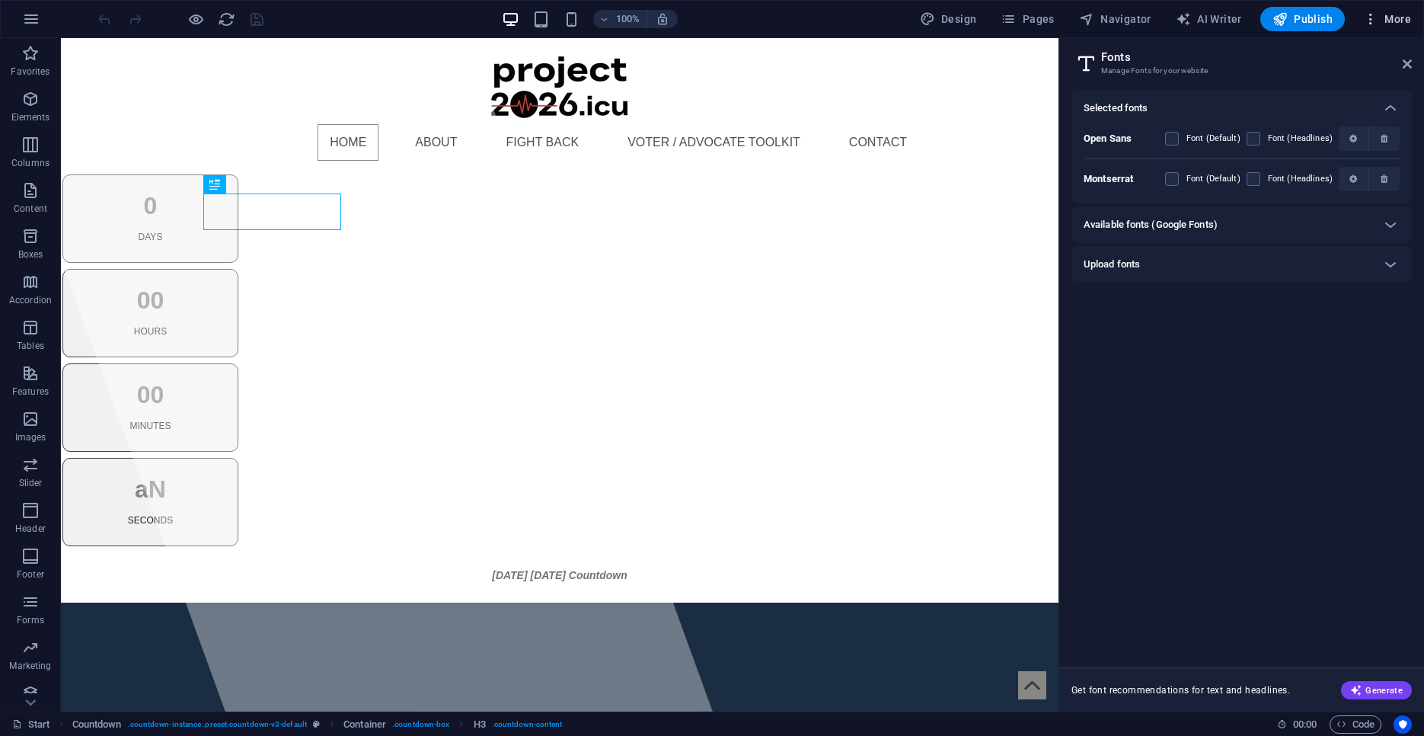
click at [1371, 17] on icon "button" at bounding box center [1370, 18] width 15 height 15
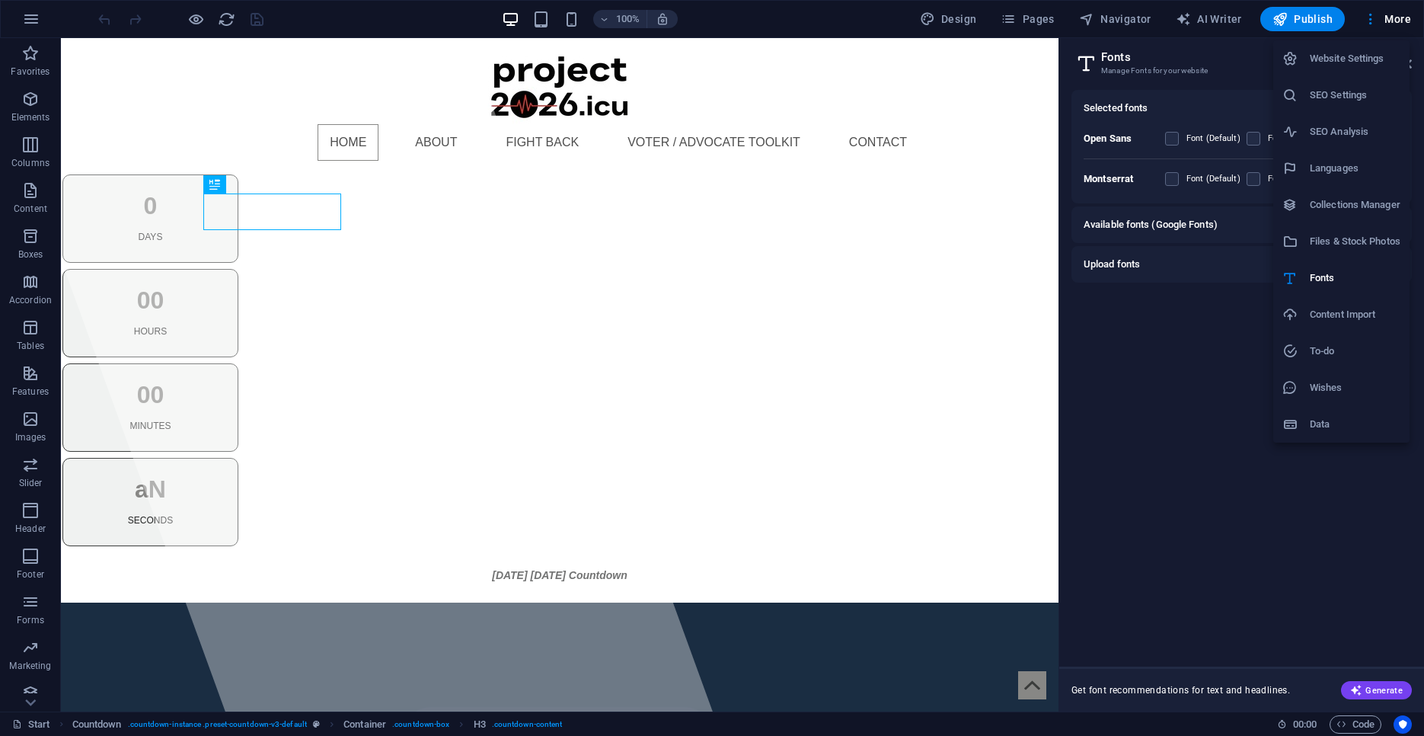
click at [1342, 243] on h6 "Files & Stock Photos" at bounding box center [1355, 241] width 91 height 18
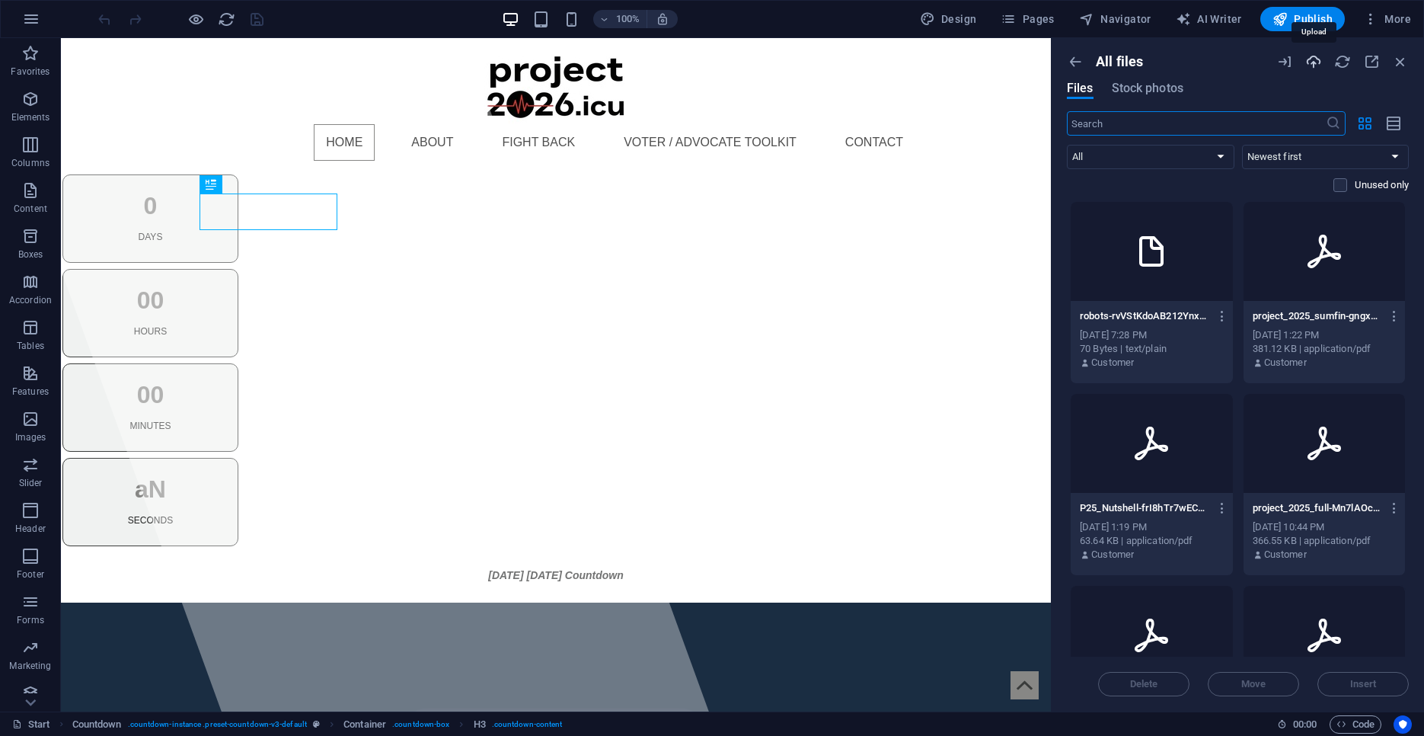
click at [1310, 60] on icon "button" at bounding box center [1313, 61] width 17 height 17
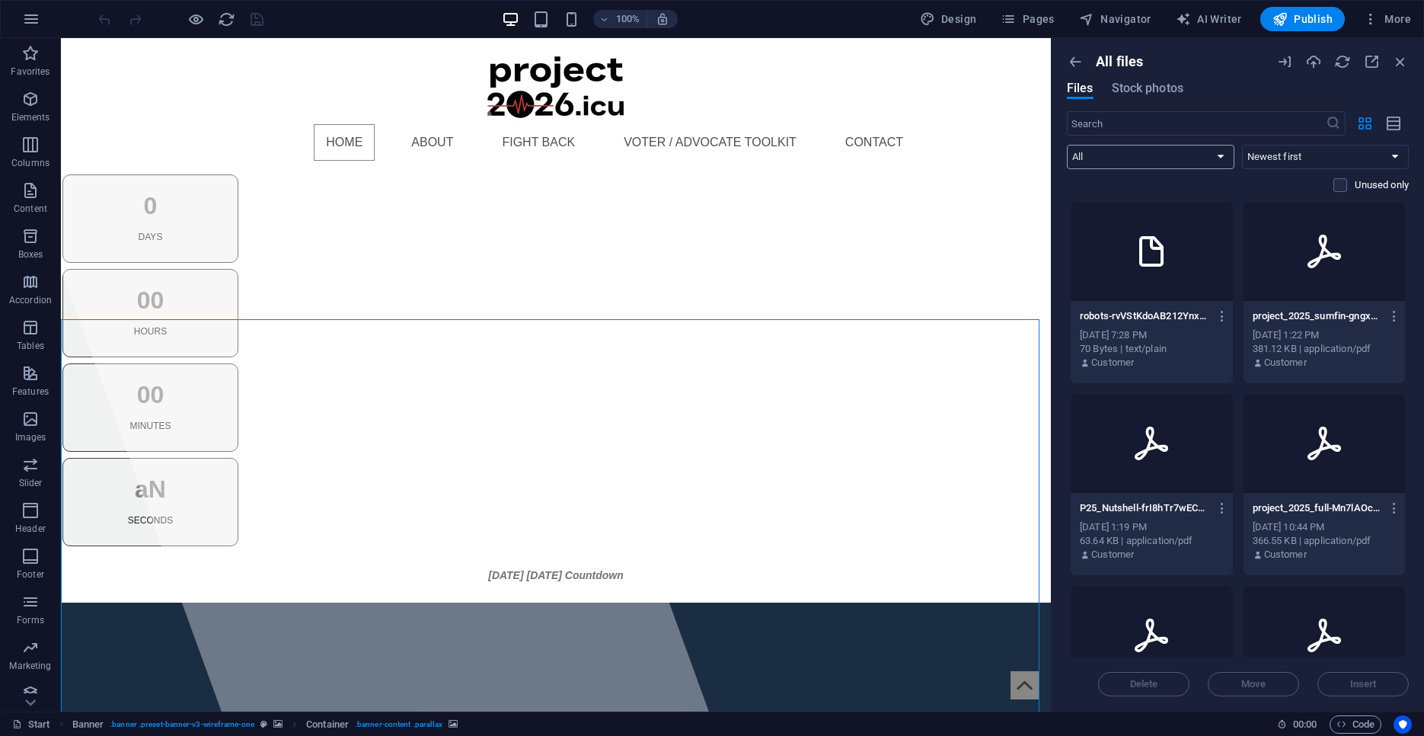
select select "document"
click option "Documents" at bounding box center [0, 0] width 0 height 0
click at [1311, 60] on icon "button" at bounding box center [1313, 61] width 17 height 17
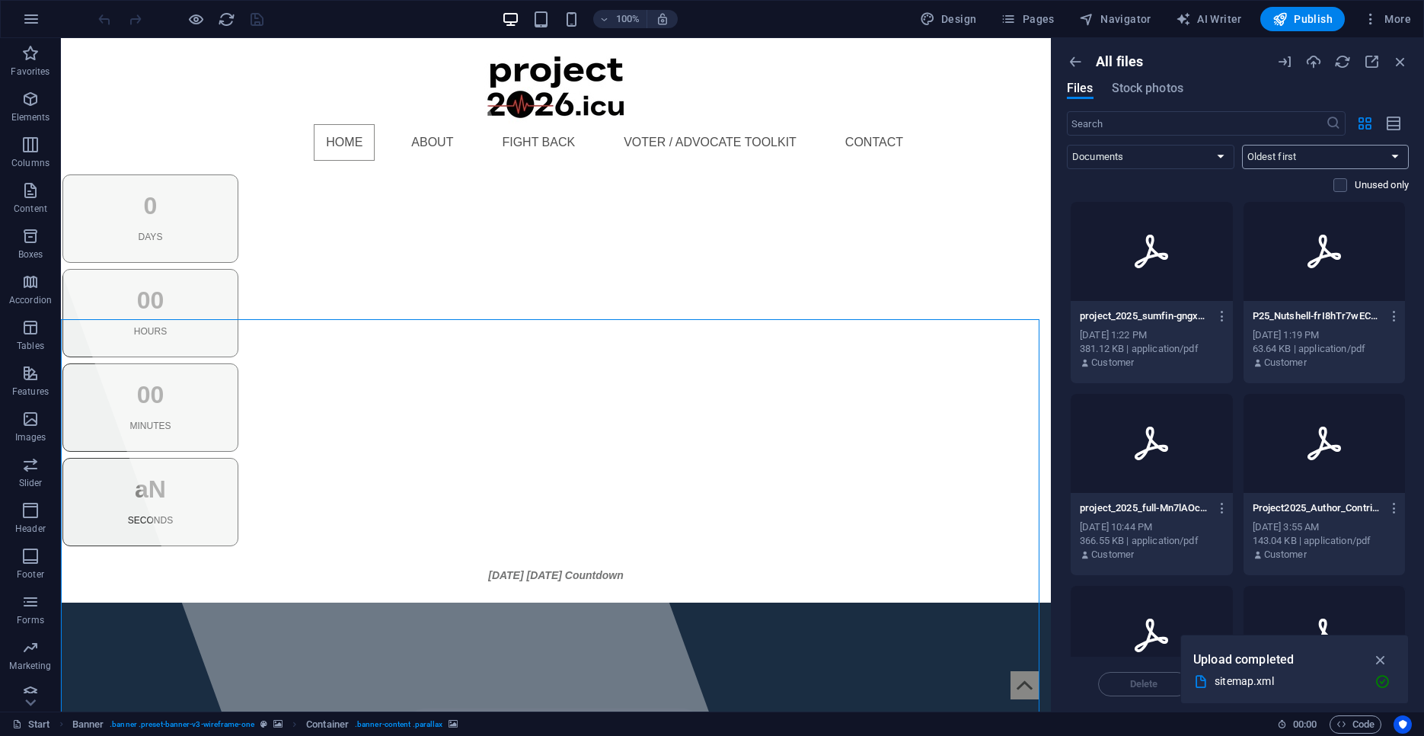
click option "Oldest first" at bounding box center [0, 0] width 0 height 0
select select "newest_first"
click option "Newest first" at bounding box center [0, 0] width 0 height 0
click at [1314, 61] on icon "button" at bounding box center [1313, 61] width 17 height 17
select select "all"
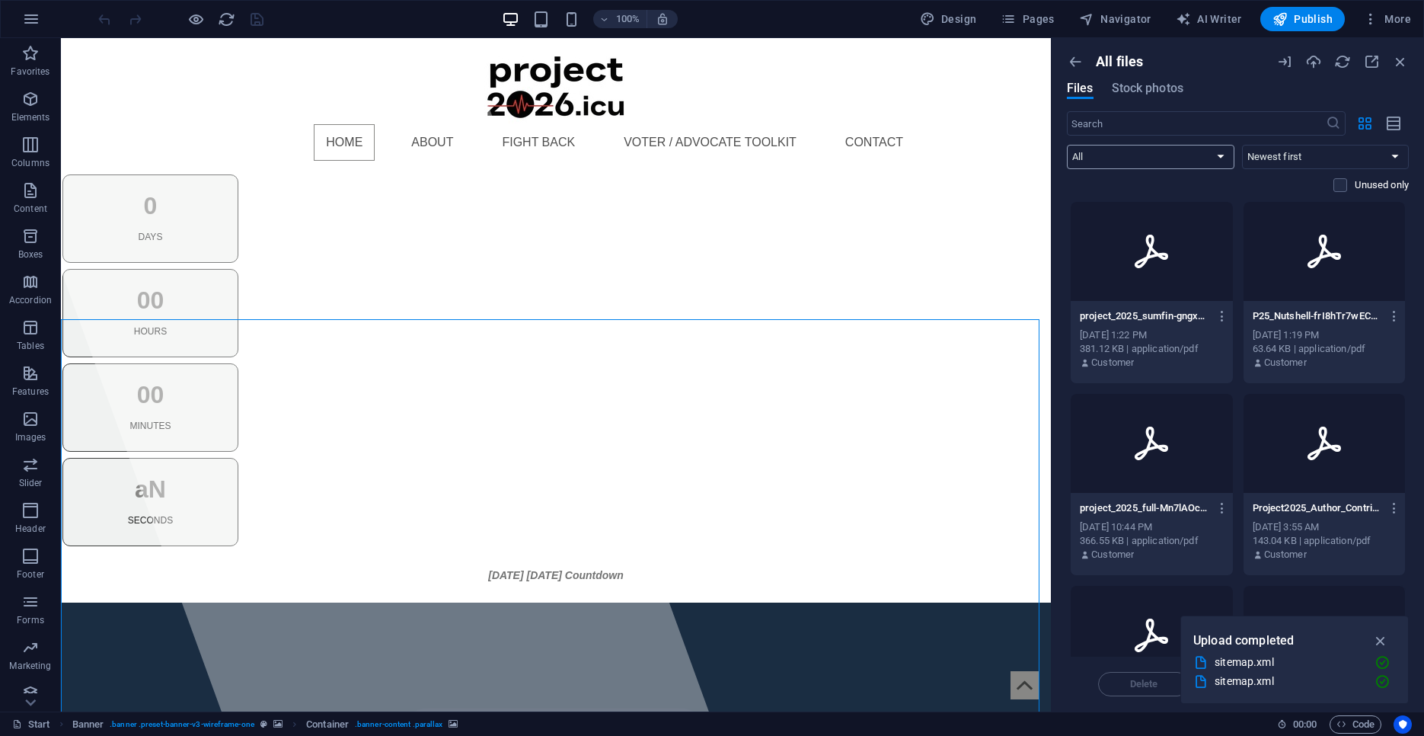
click option "All" at bounding box center [0, 0] width 0 height 0
click at [1387, 311] on icon "button" at bounding box center [1394, 316] width 14 height 14
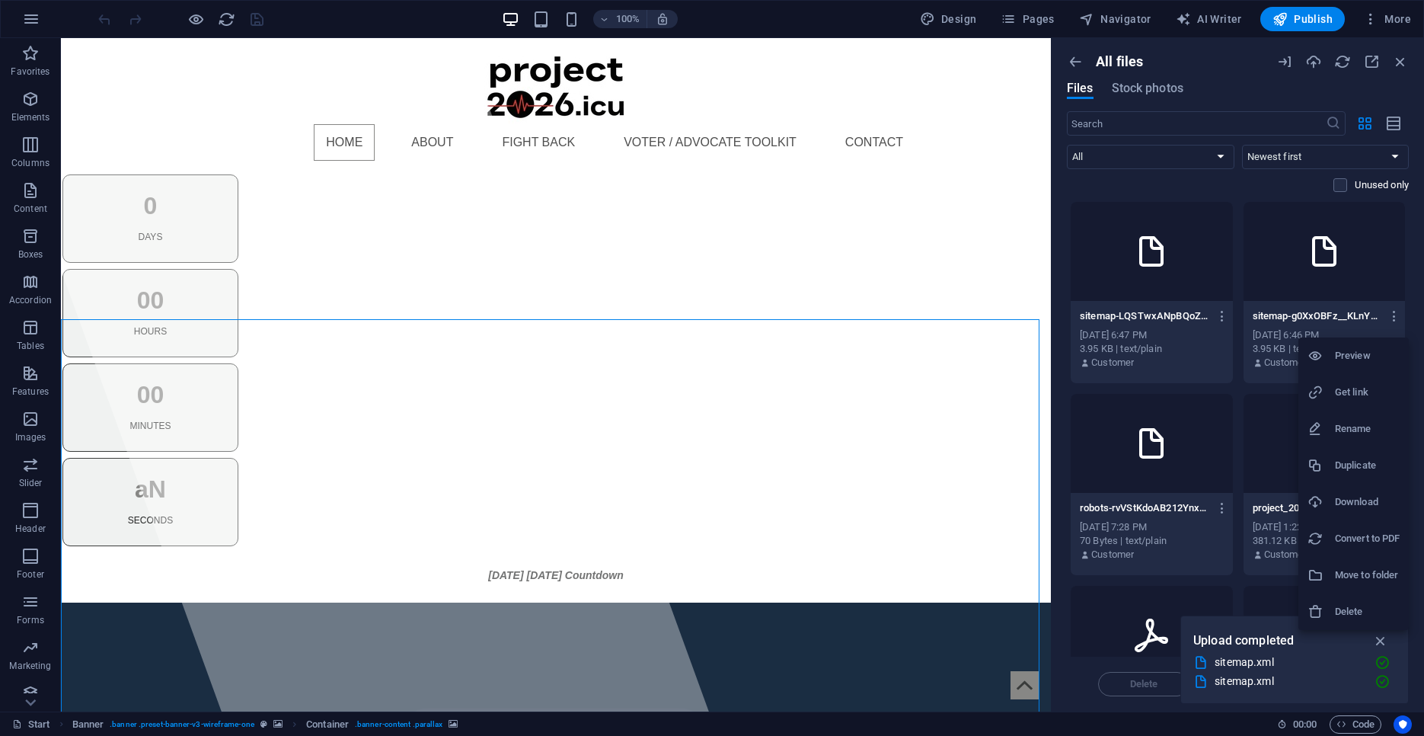
click at [1341, 608] on h6 "Delete" at bounding box center [1367, 611] width 65 height 18
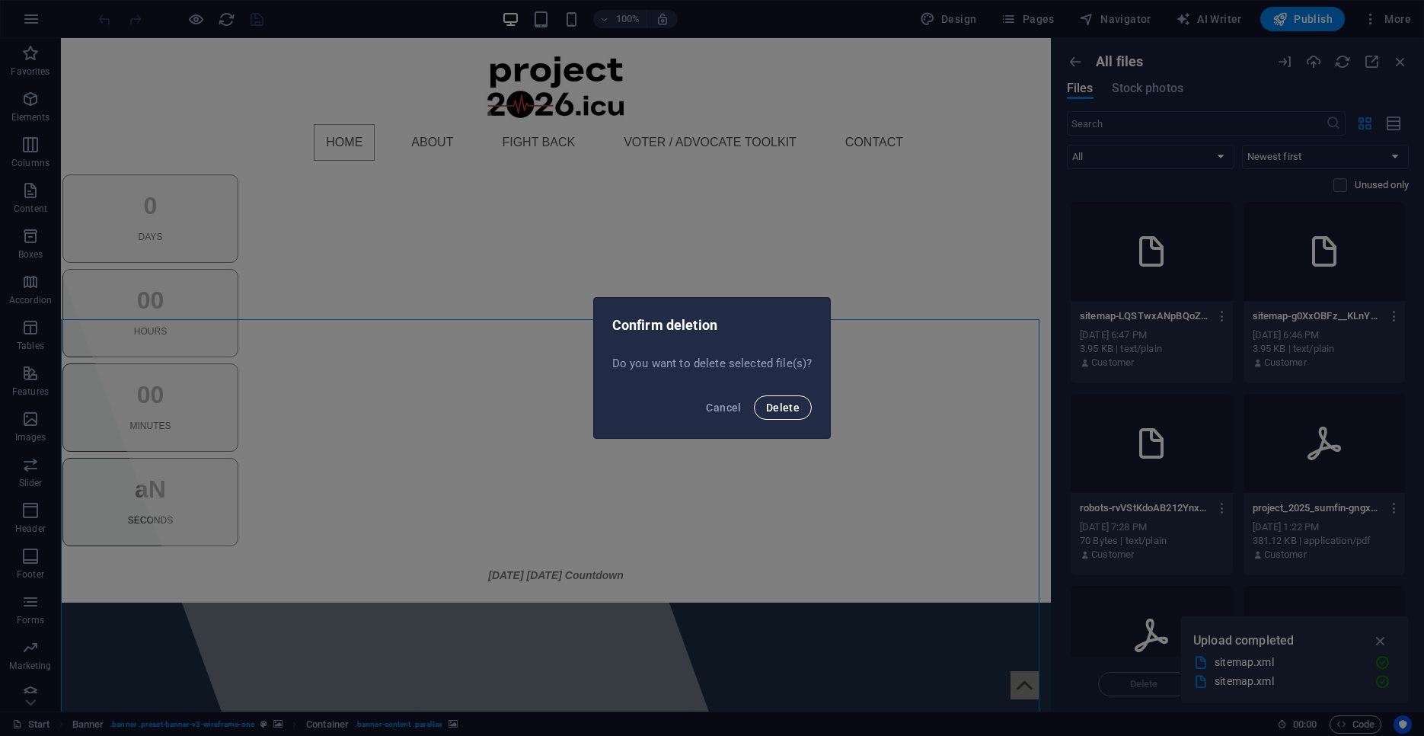
click at [802, 410] on button "Delete" at bounding box center [783, 407] width 58 height 24
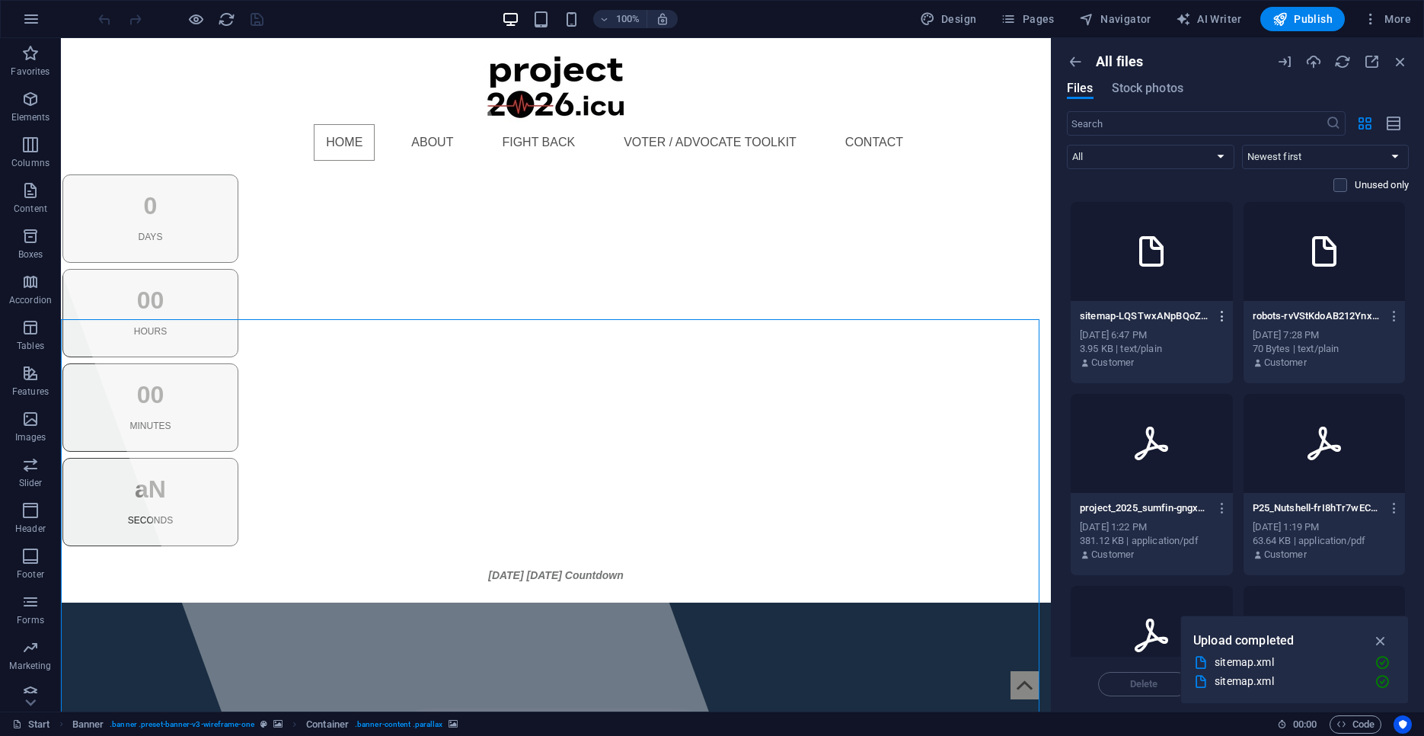
click at [1217, 315] on icon "button" at bounding box center [1222, 316] width 14 height 14
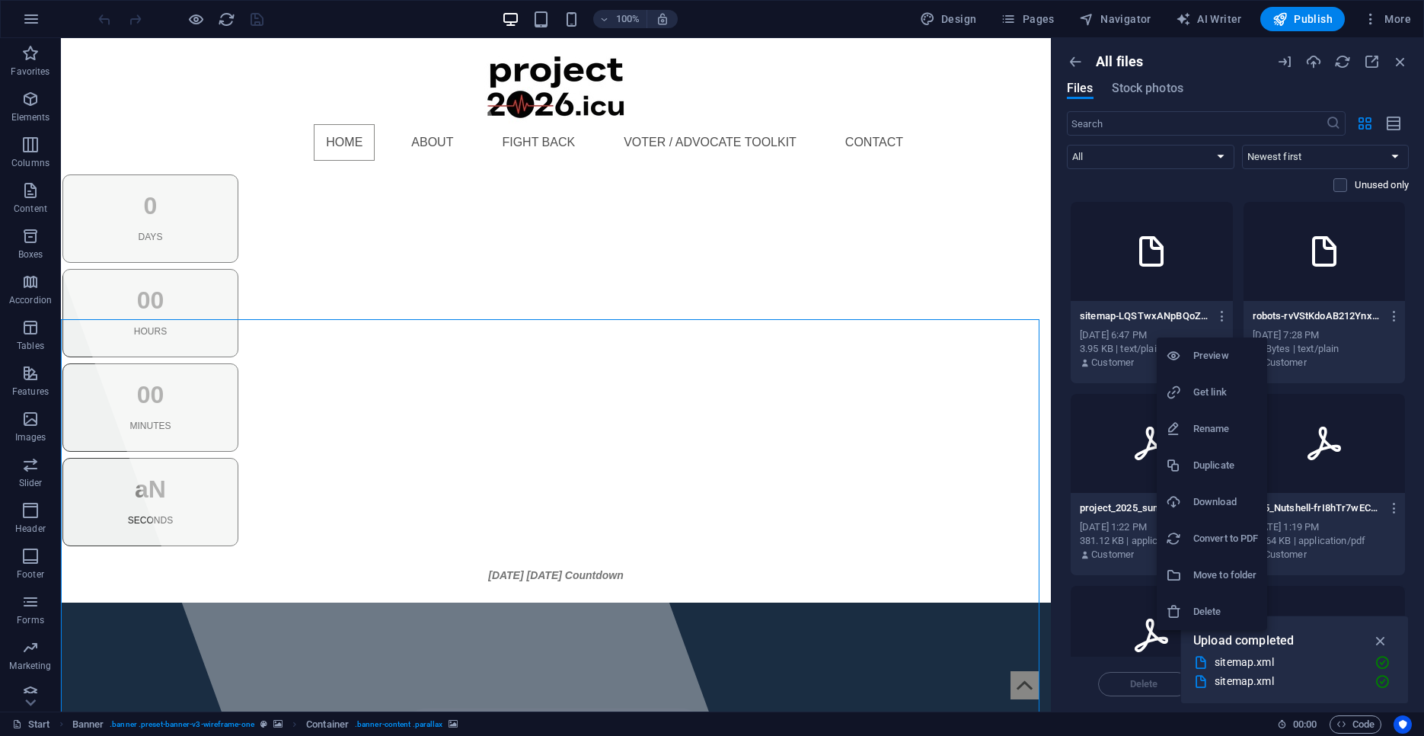
click at [1217, 390] on h6 "Get link" at bounding box center [1225, 392] width 65 height 18
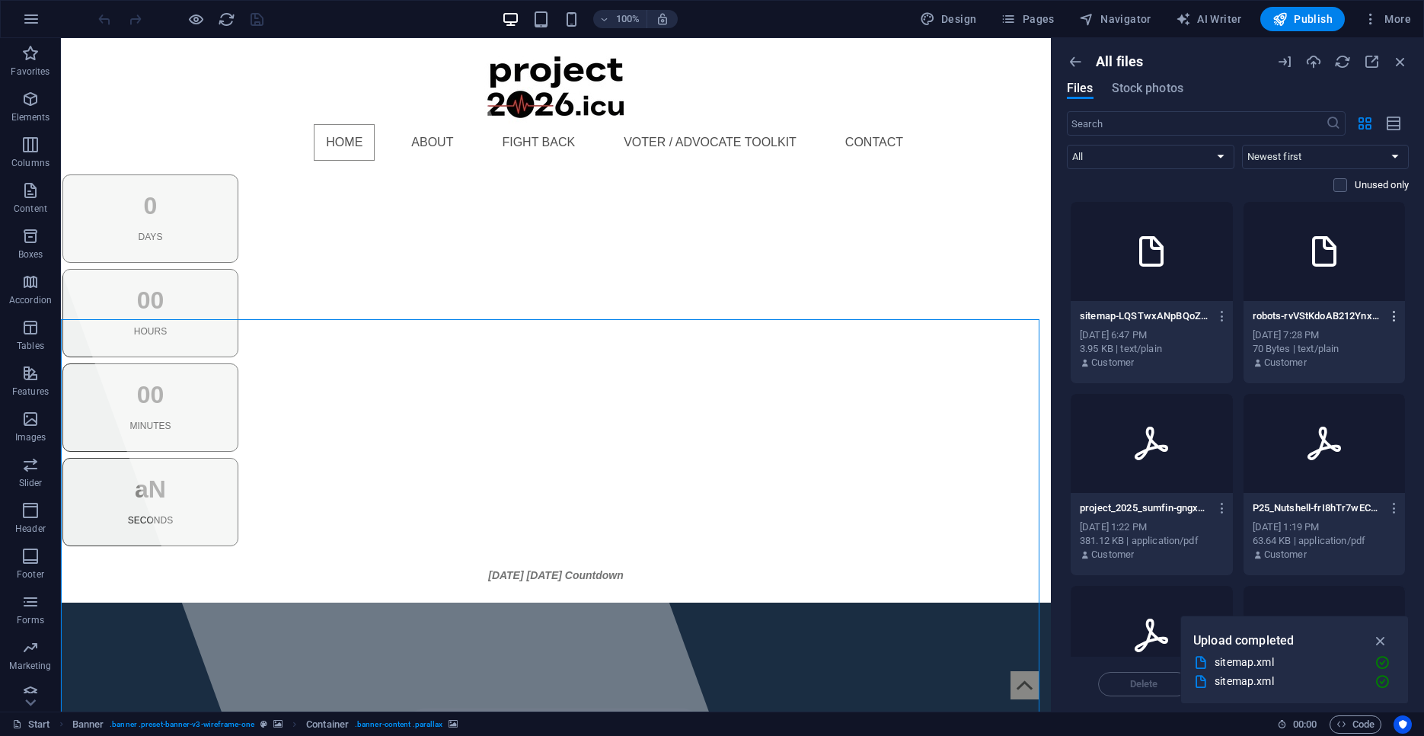
click at [1387, 314] on icon "button" at bounding box center [1394, 316] width 14 height 14
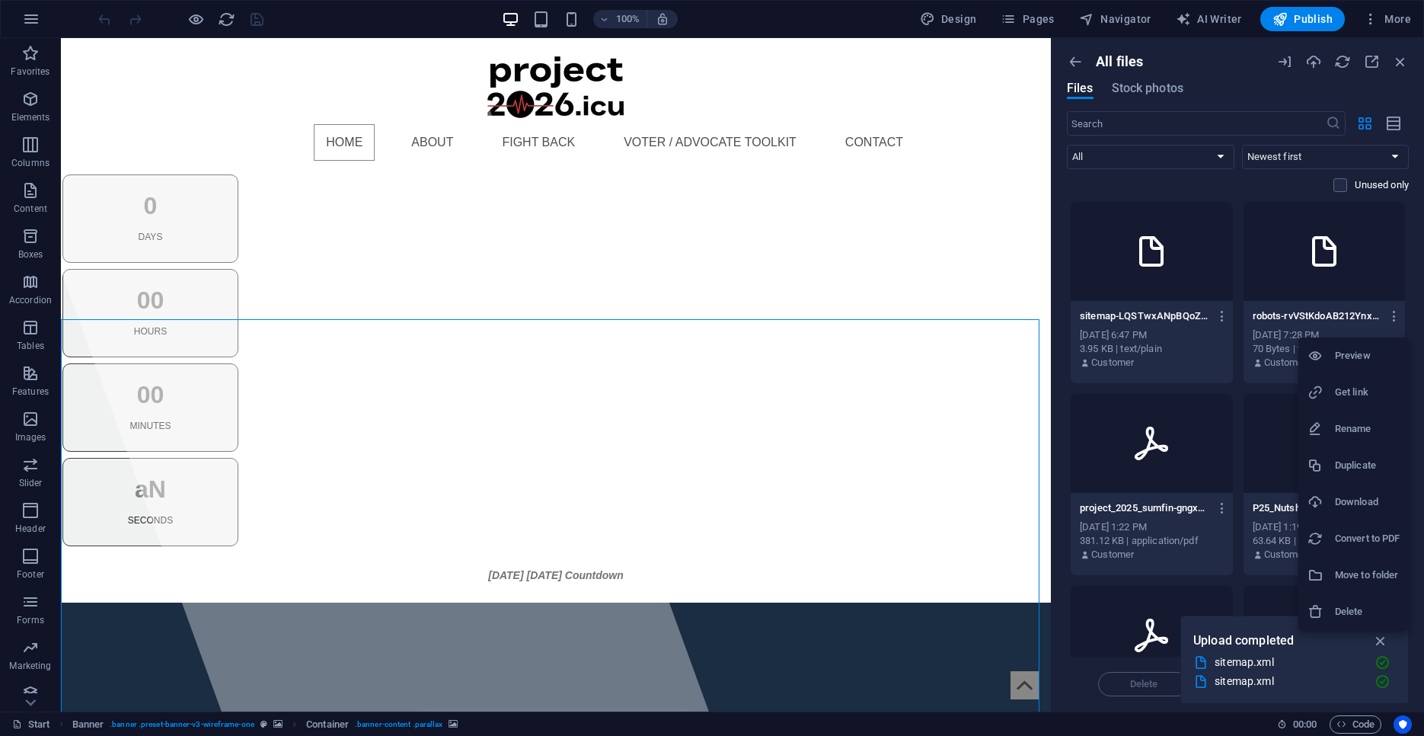
click at [1367, 393] on h6 "Get link" at bounding box center [1367, 392] width 65 height 18
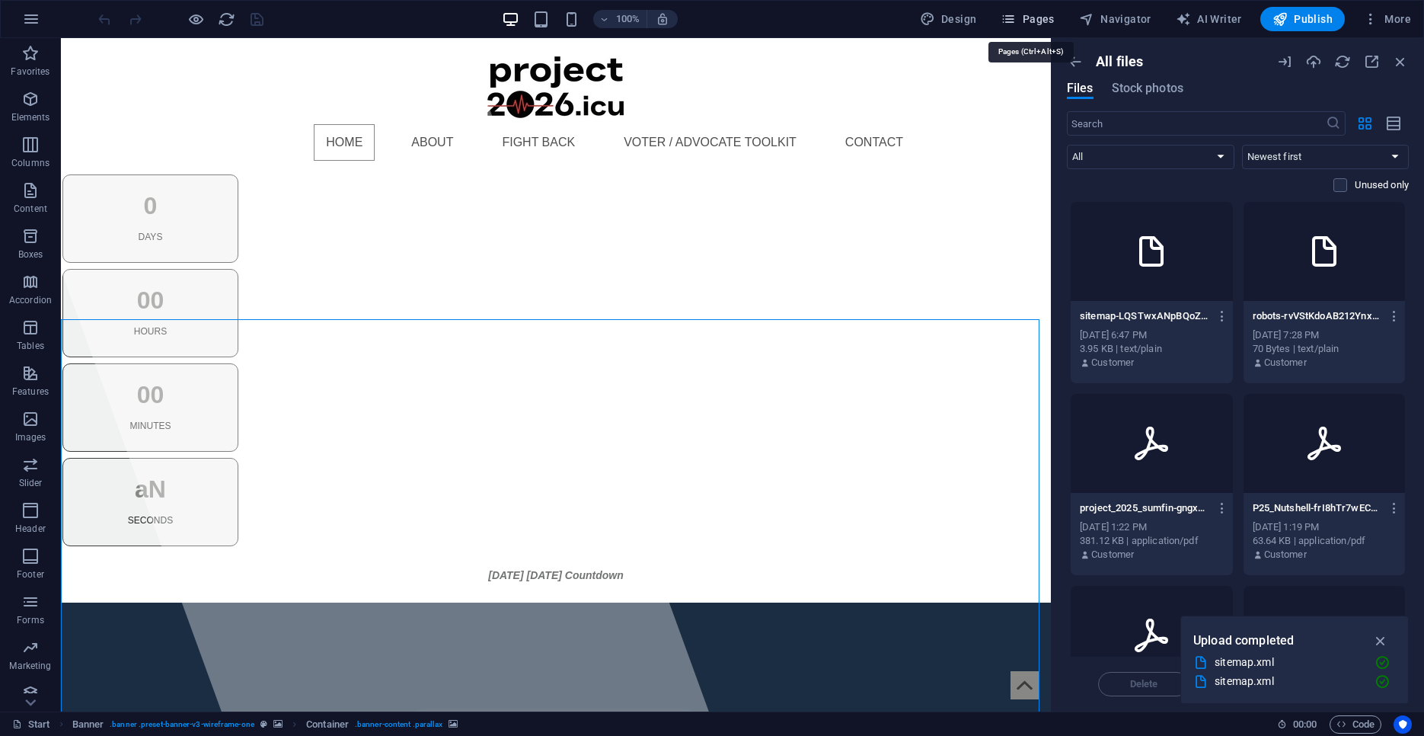
click at [1041, 21] on span "Pages" at bounding box center [1026, 18] width 53 height 15
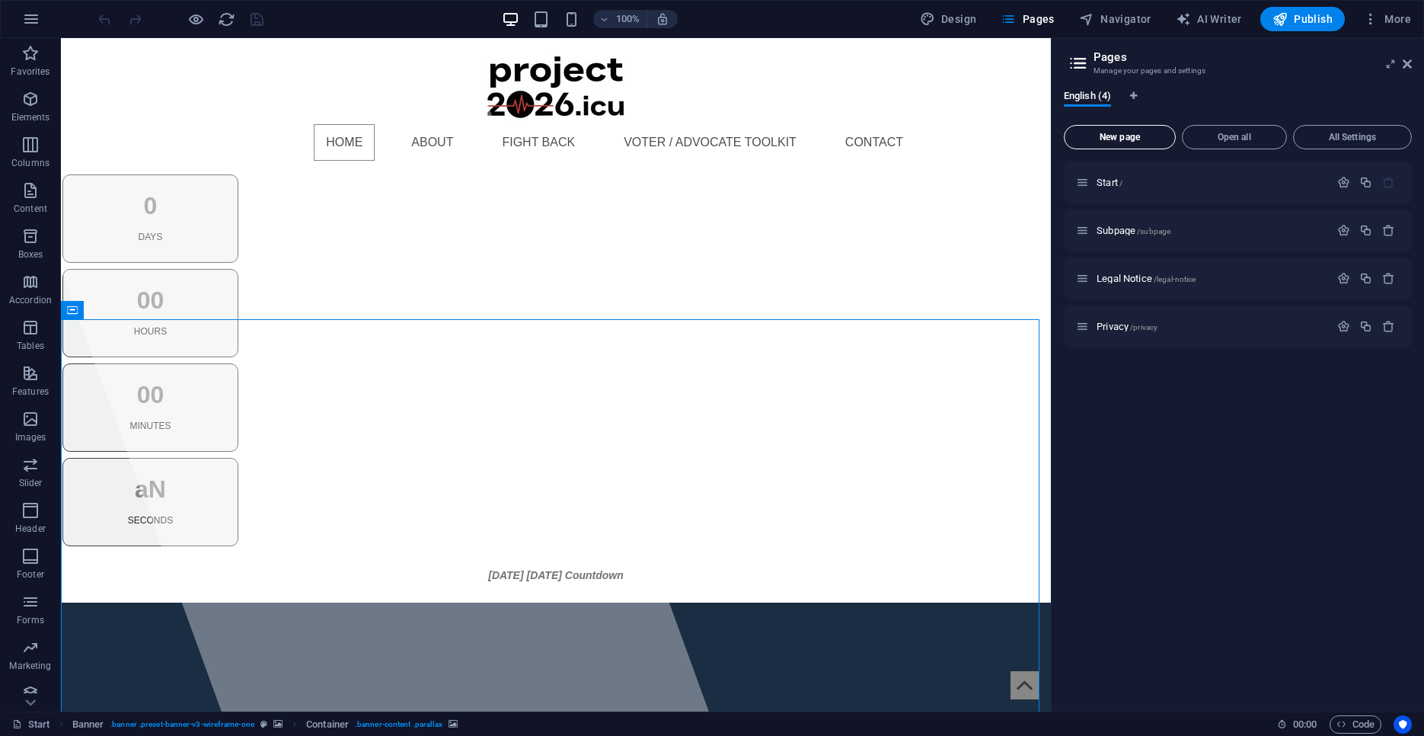
click at [1123, 135] on span "New page" at bounding box center [1120, 136] width 98 height 9
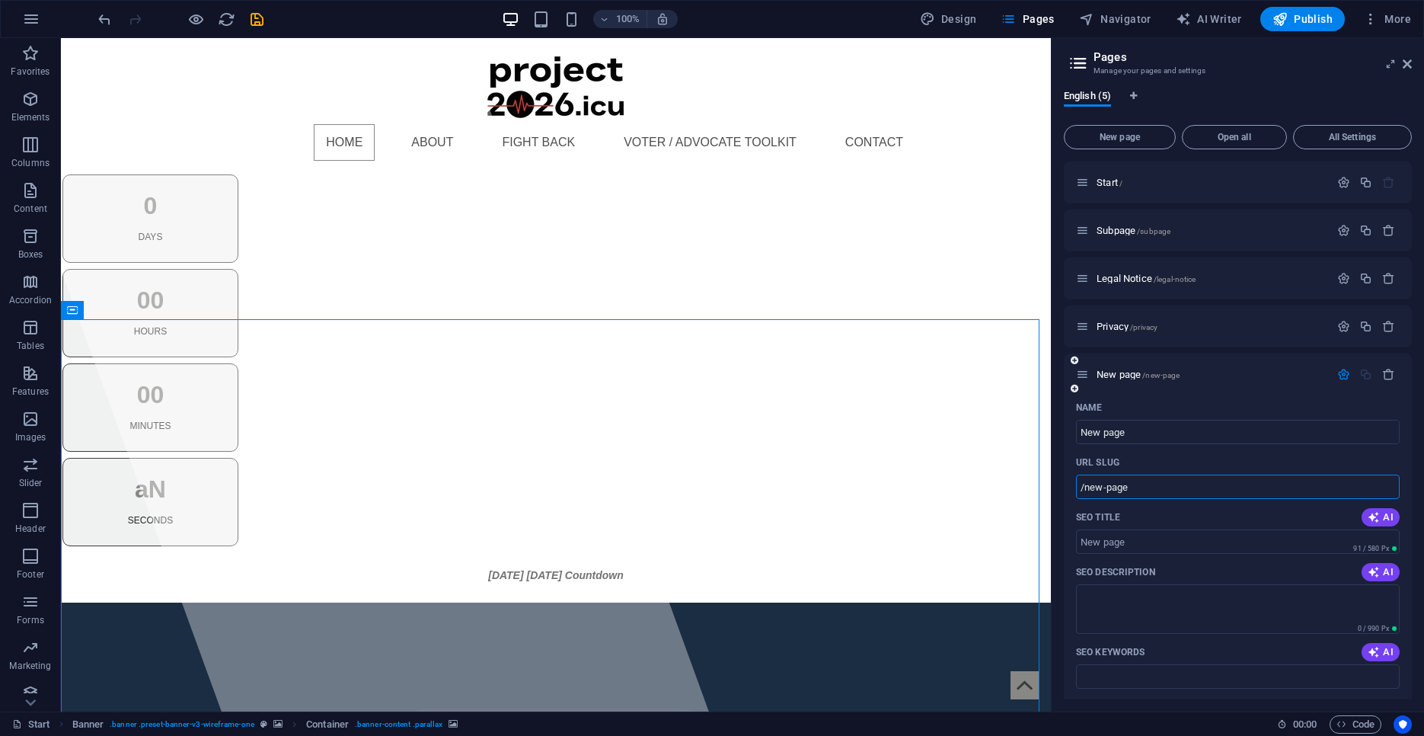
click at [1161, 487] on input "/new-page" at bounding box center [1238, 486] width 324 height 24
type input "/"
click at [1230, 385] on div "New page" at bounding box center [1238, 374] width 348 height 42
click at [1382, 374] on icon "button" at bounding box center [1388, 374] width 13 height 13
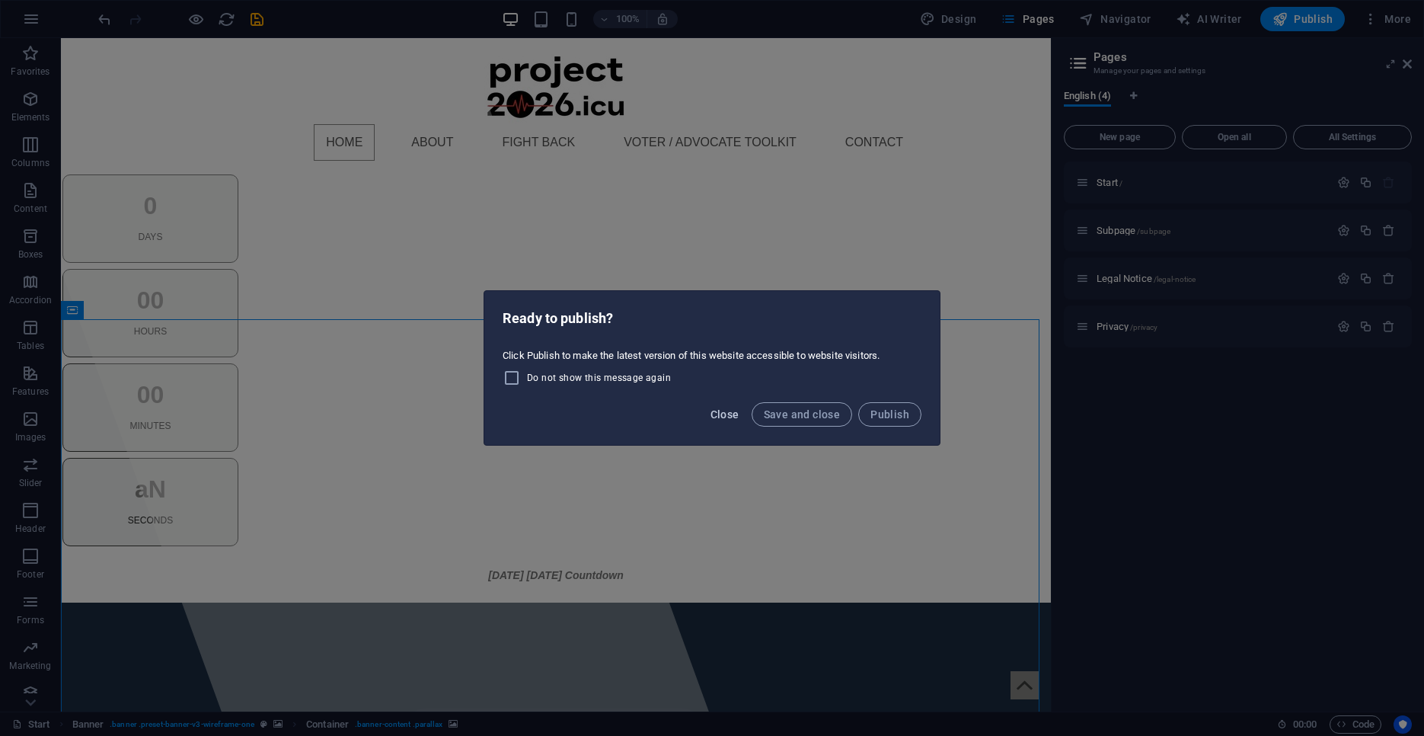
click at [726, 408] on button "Close" at bounding box center [724, 414] width 41 height 24
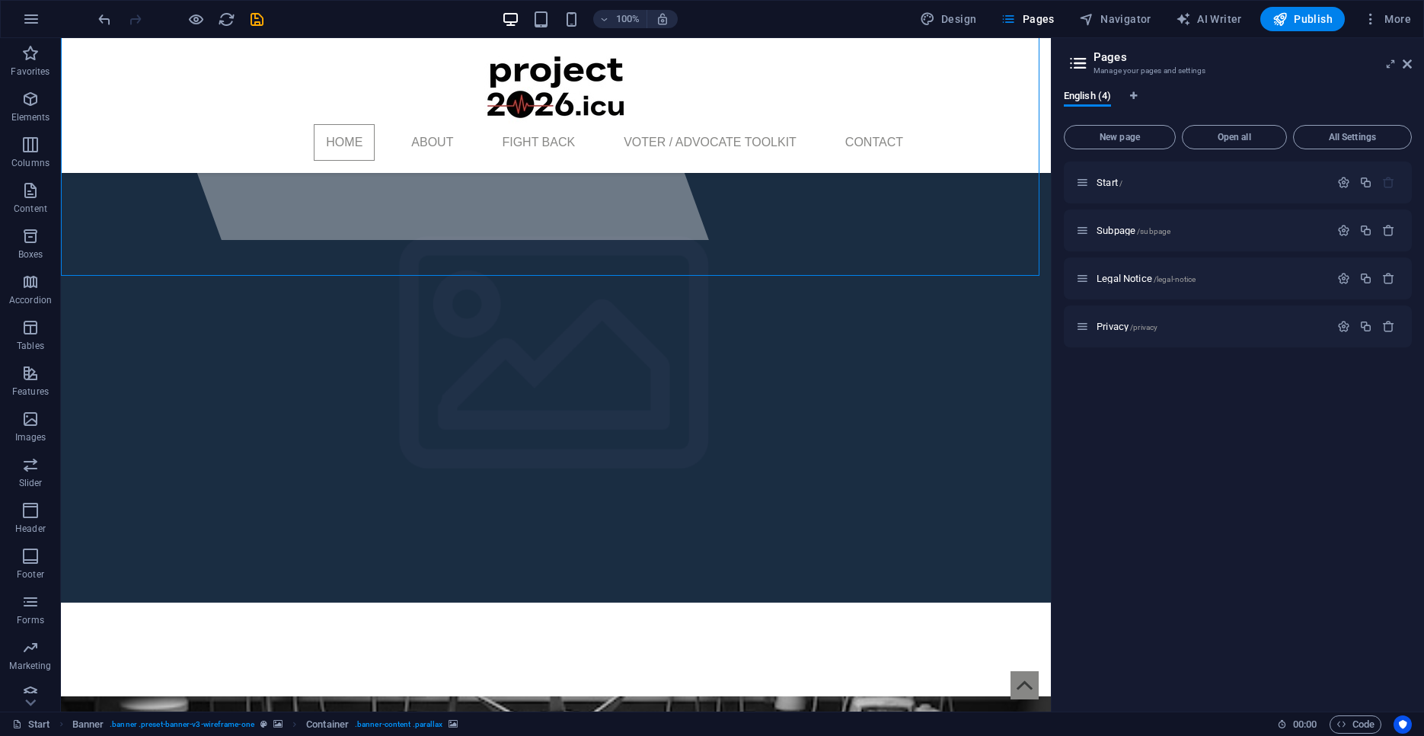
scroll to position [732, 0]
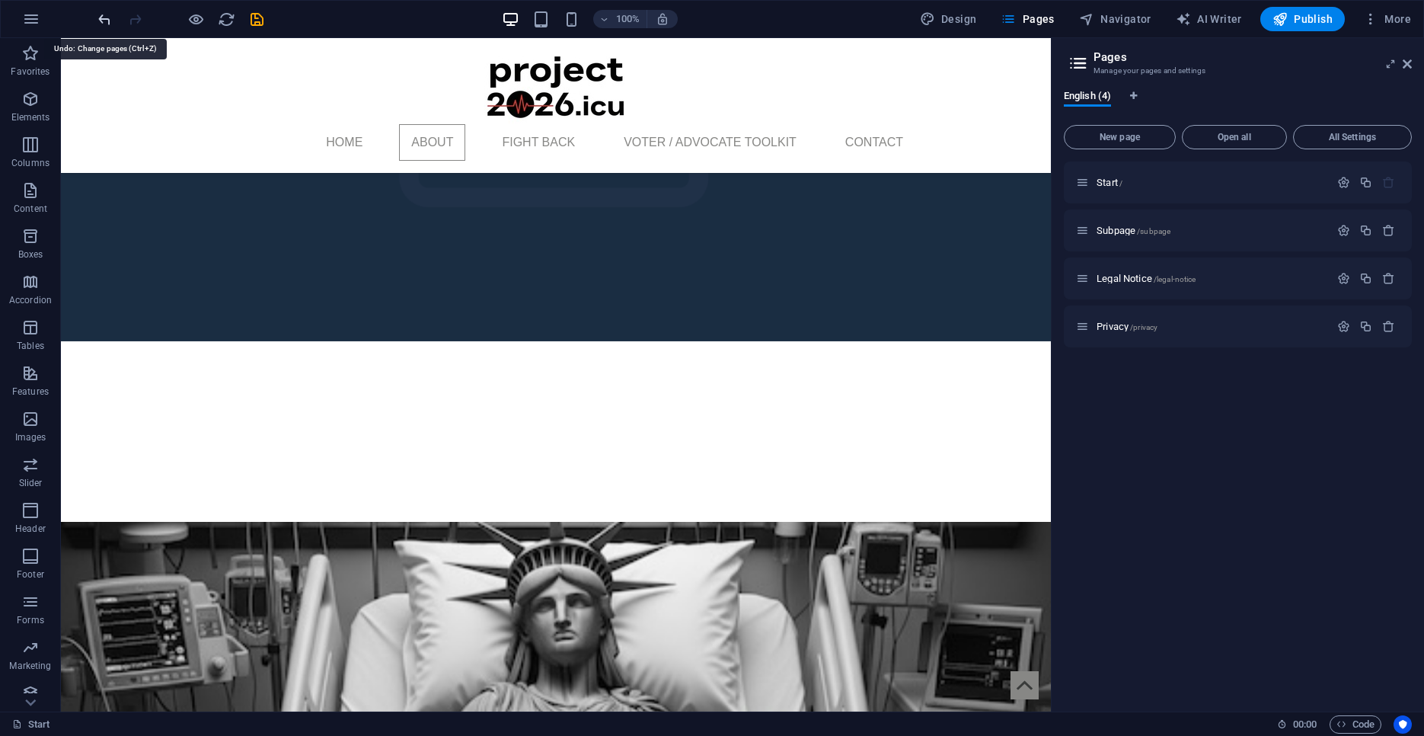
click at [108, 18] on icon "undo" at bounding box center [105, 20] width 18 height 18
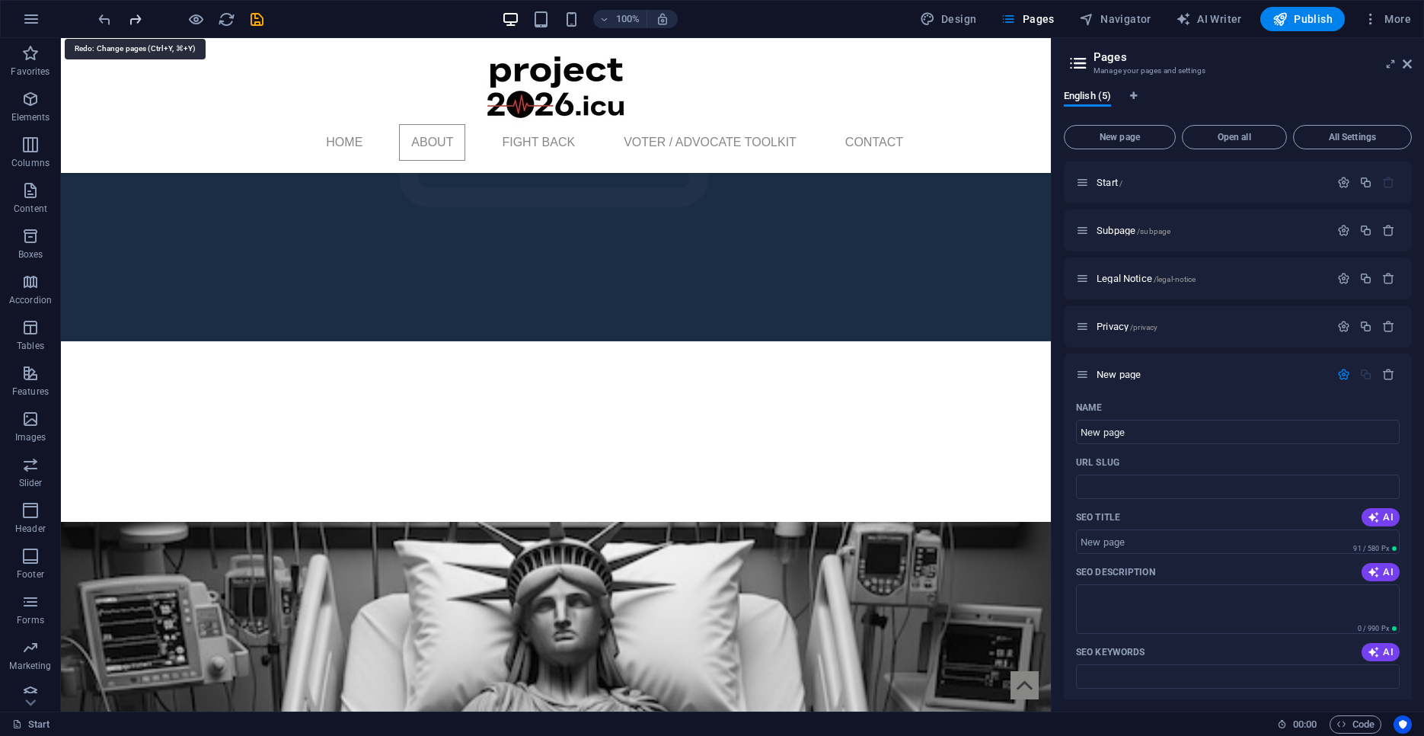
click at [136, 24] on icon "redo" at bounding box center [135, 20] width 18 height 18
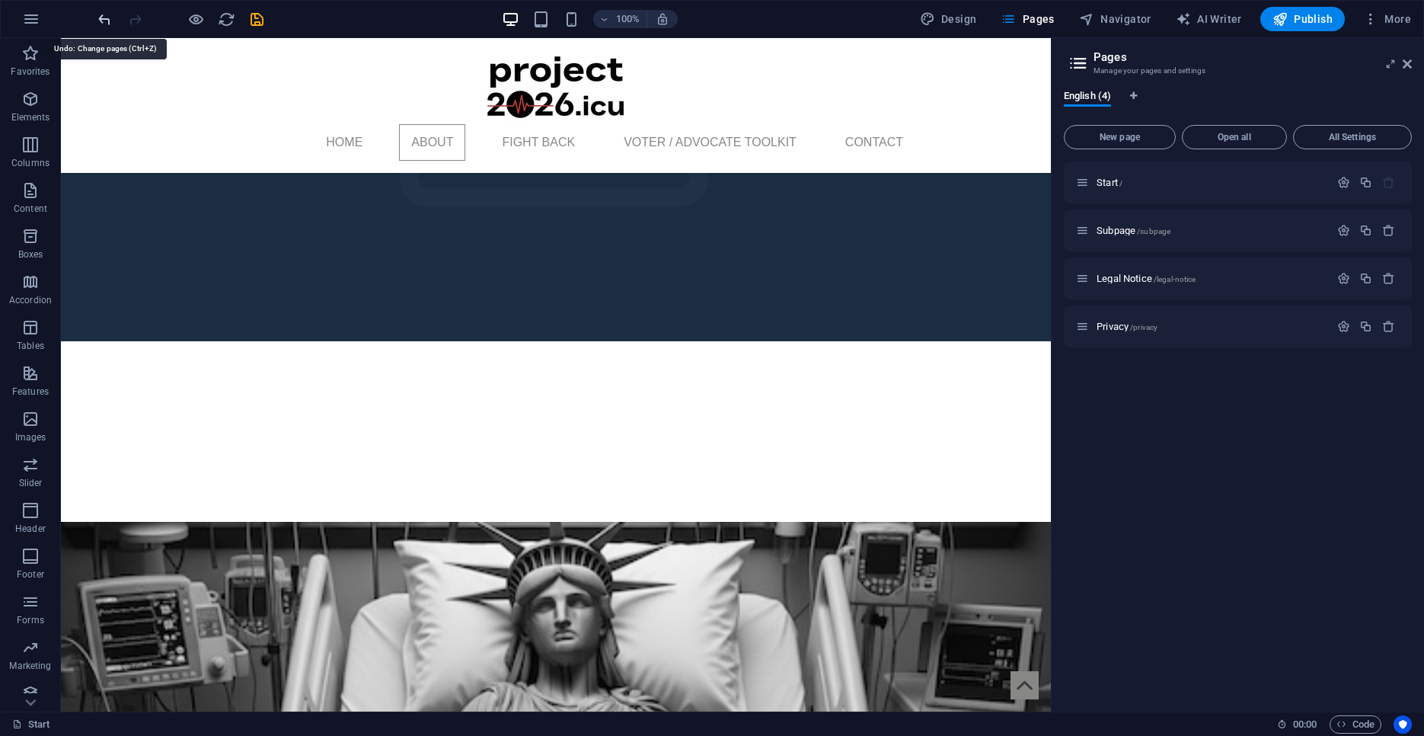
click at [107, 22] on icon "undo" at bounding box center [105, 20] width 18 height 18
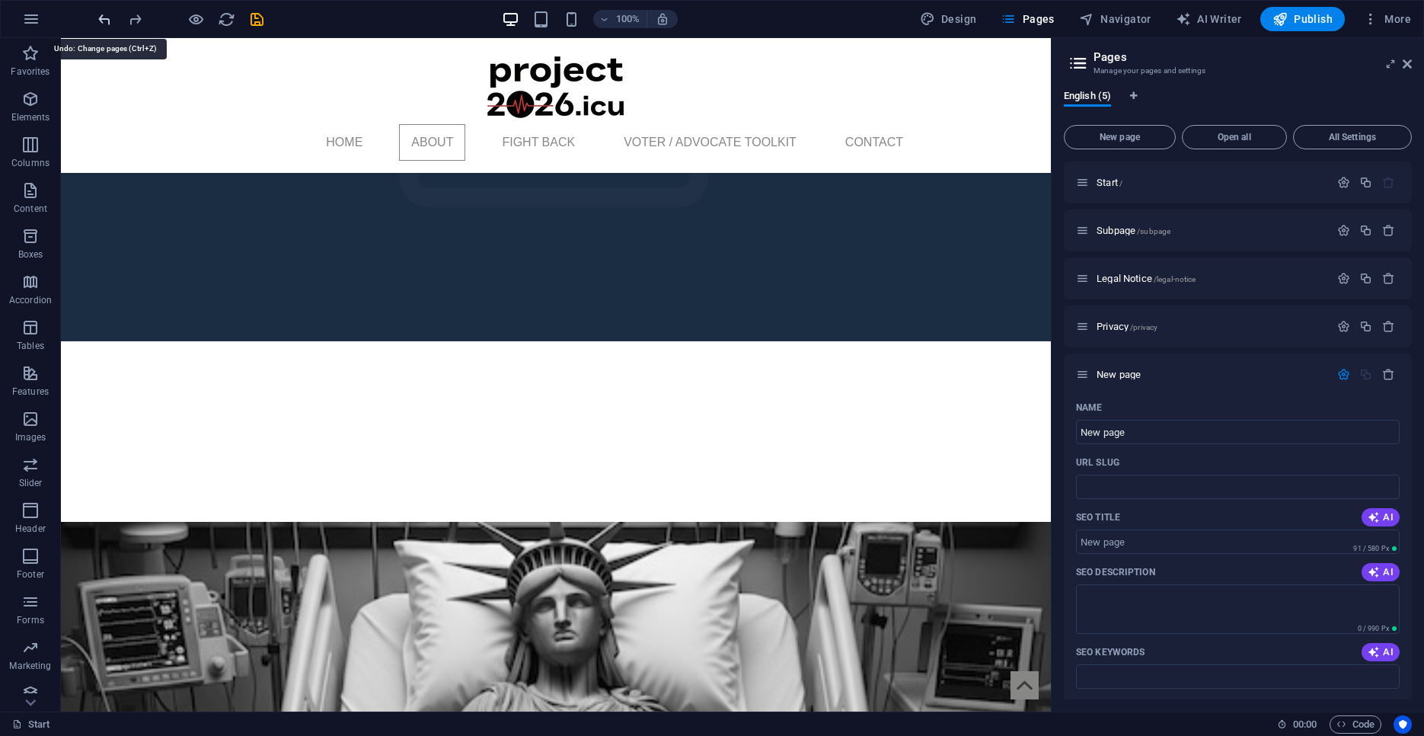
click at [107, 22] on icon "undo" at bounding box center [105, 20] width 18 height 18
click at [109, 21] on icon "undo" at bounding box center [105, 20] width 18 height 18
click at [105, 19] on icon "undo" at bounding box center [105, 20] width 18 height 18
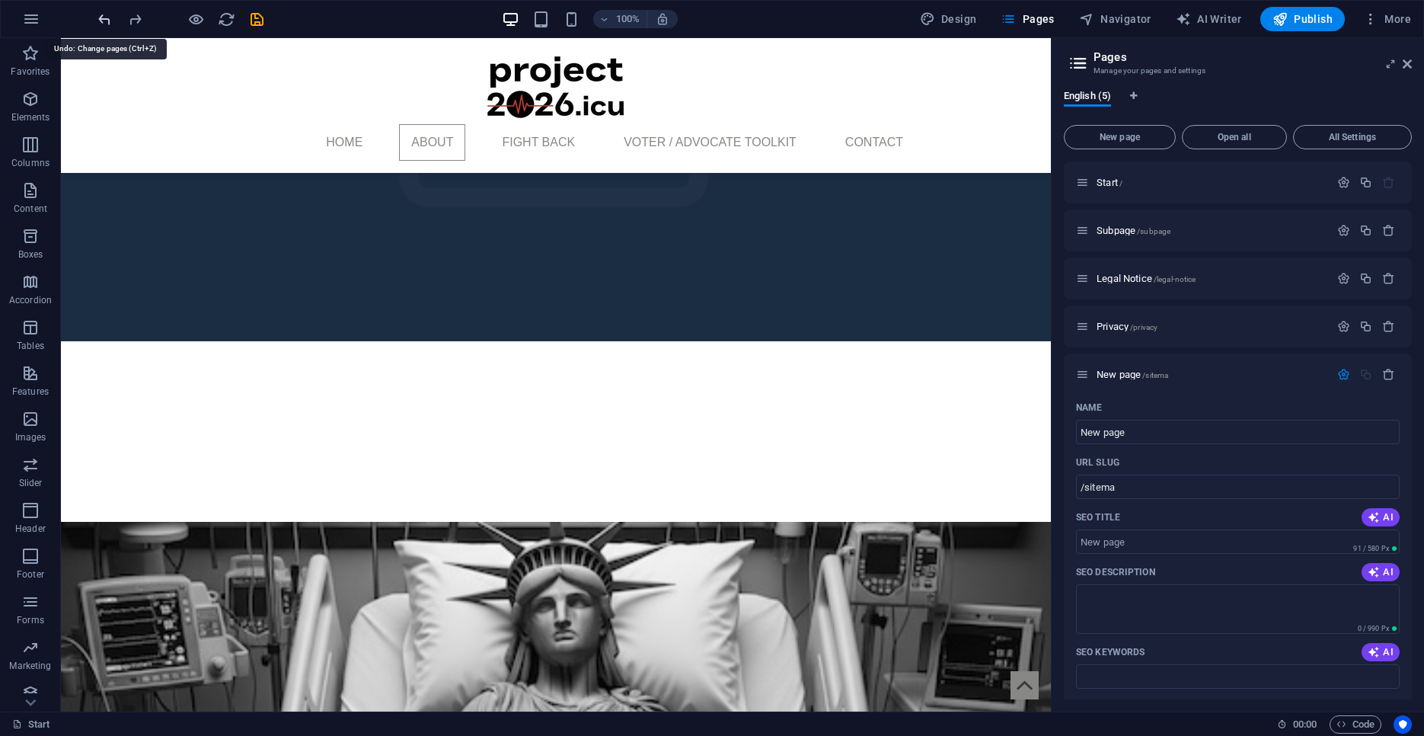
click at [105, 19] on icon "undo" at bounding box center [105, 20] width 18 height 18
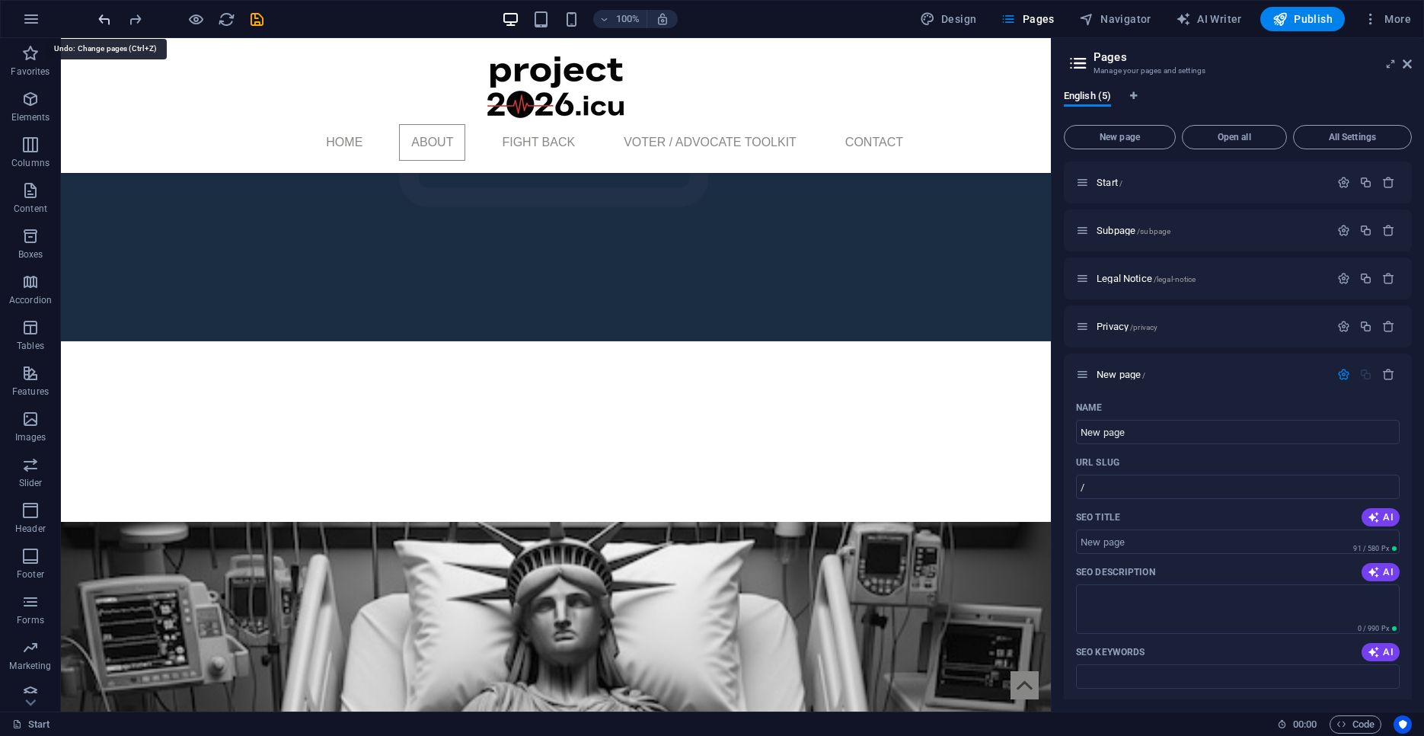
type input "/new-page"
click at [105, 19] on icon "undo" at bounding box center [105, 20] width 18 height 18
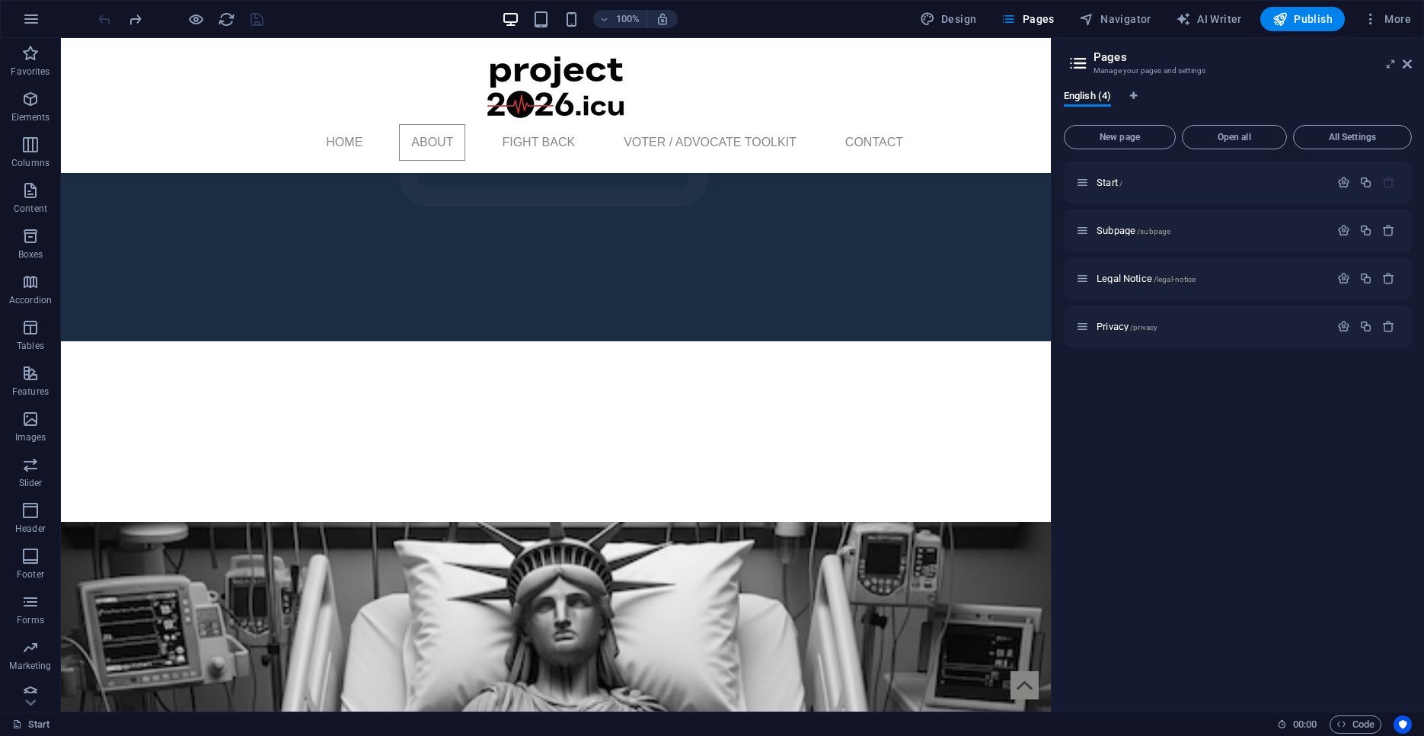
click at [105, 19] on div at bounding box center [180, 19] width 171 height 24
click at [106, 20] on div at bounding box center [180, 19] width 171 height 24
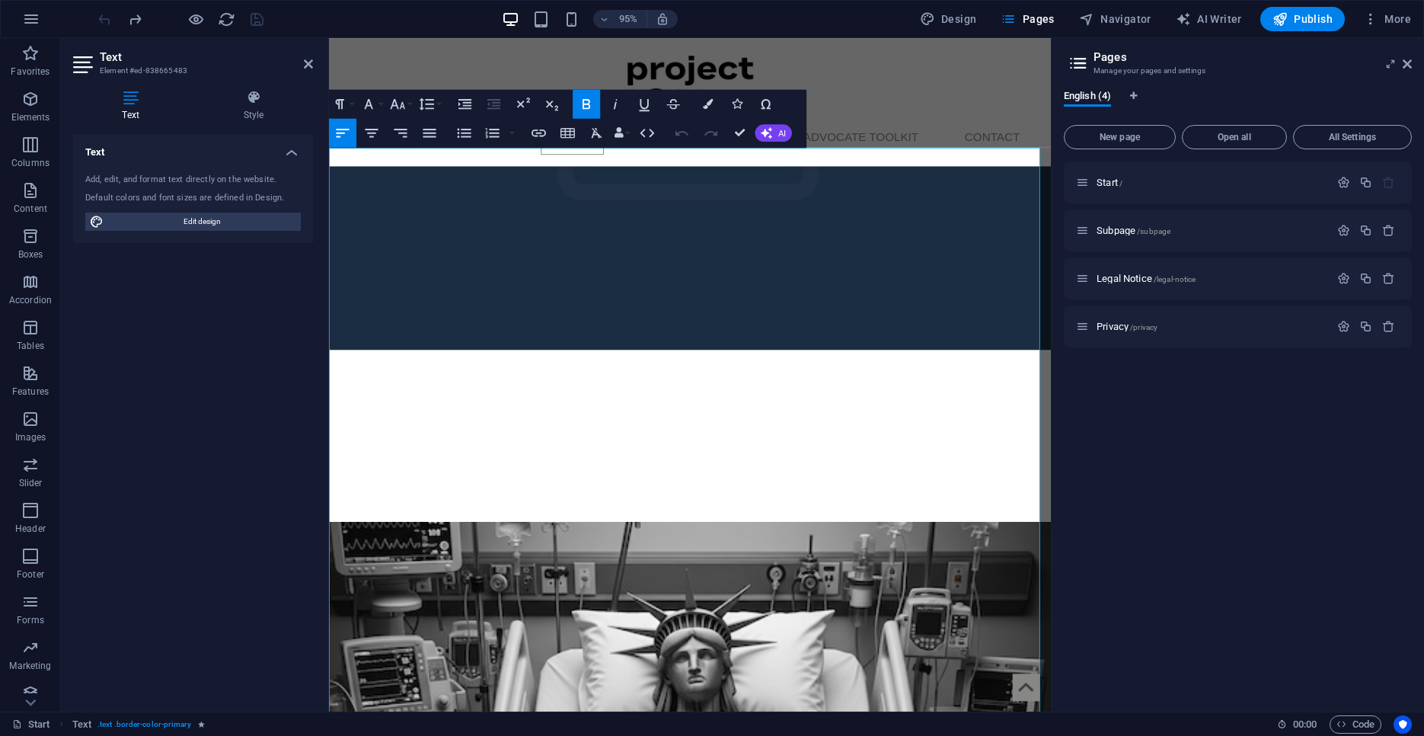
click at [694, 404] on icon "button" at bounding box center [696, 405] width 18 height 18
click at [268, 12] on div "95% Design Pages Navigator AI Writer Publish More" at bounding box center [756, 19] width 1322 height 24
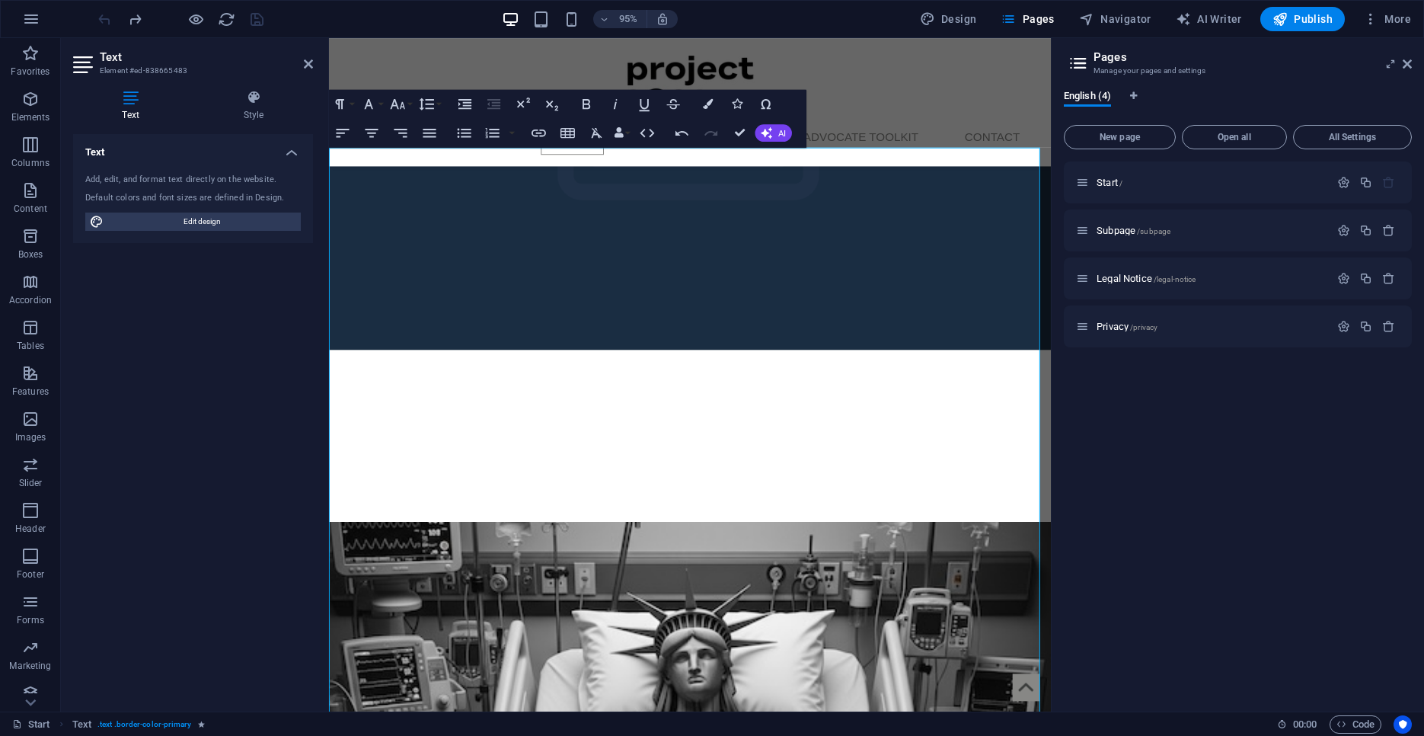
click at [257, 18] on div at bounding box center [180, 19] width 171 height 24
click at [247, 18] on div at bounding box center [180, 19] width 171 height 24
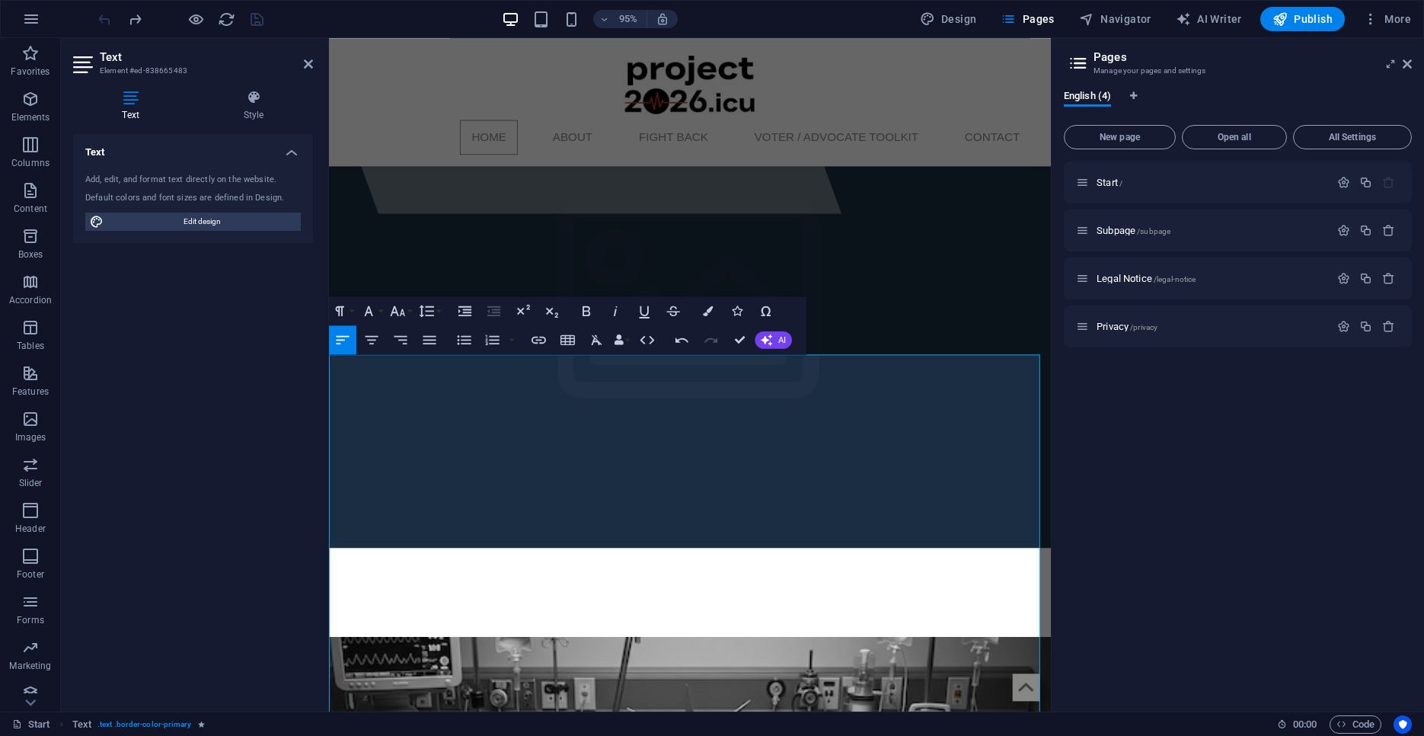
scroll to position [514, 0]
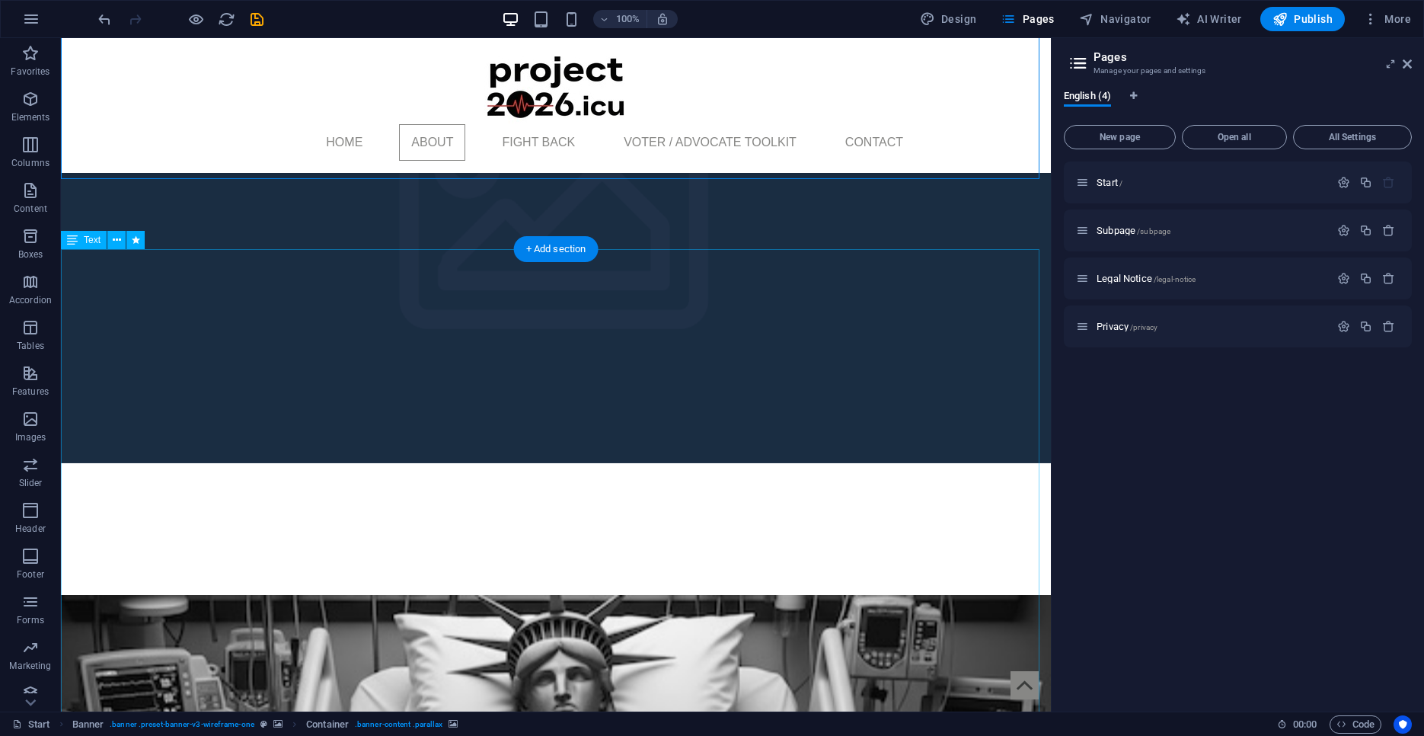
scroll to position [621, 0]
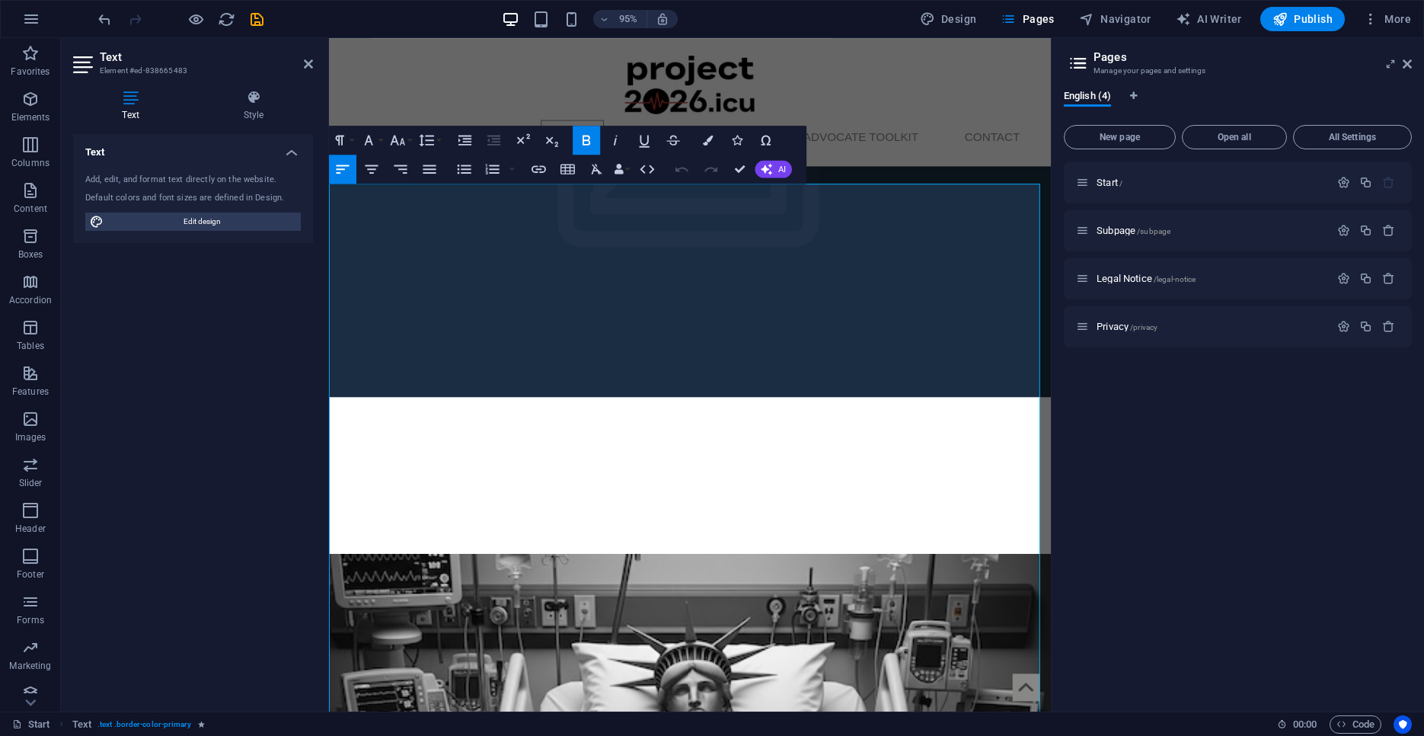
scroll to position [694, 0]
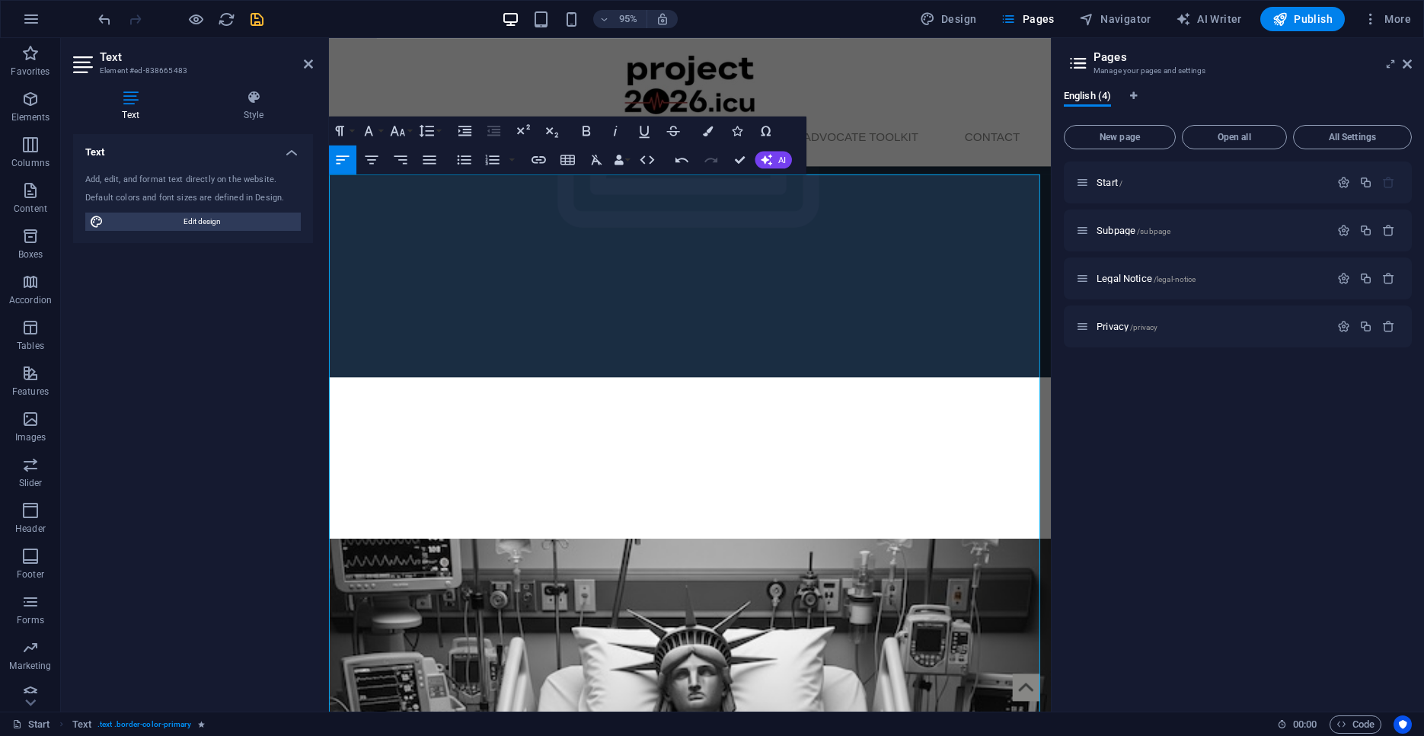
click at [254, 15] on icon "save" at bounding box center [257, 20] width 18 height 18
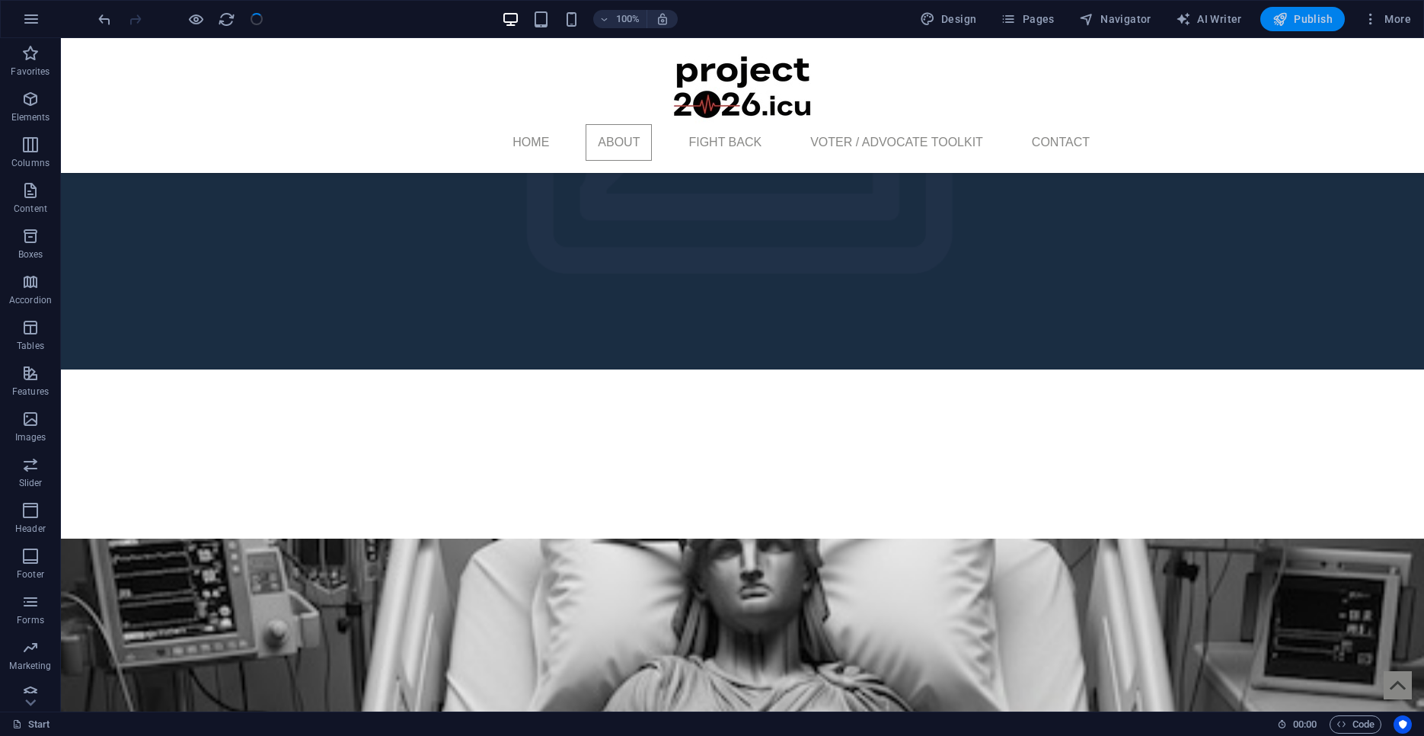
click at [1299, 19] on span "Publish" at bounding box center [1302, 18] width 60 height 15
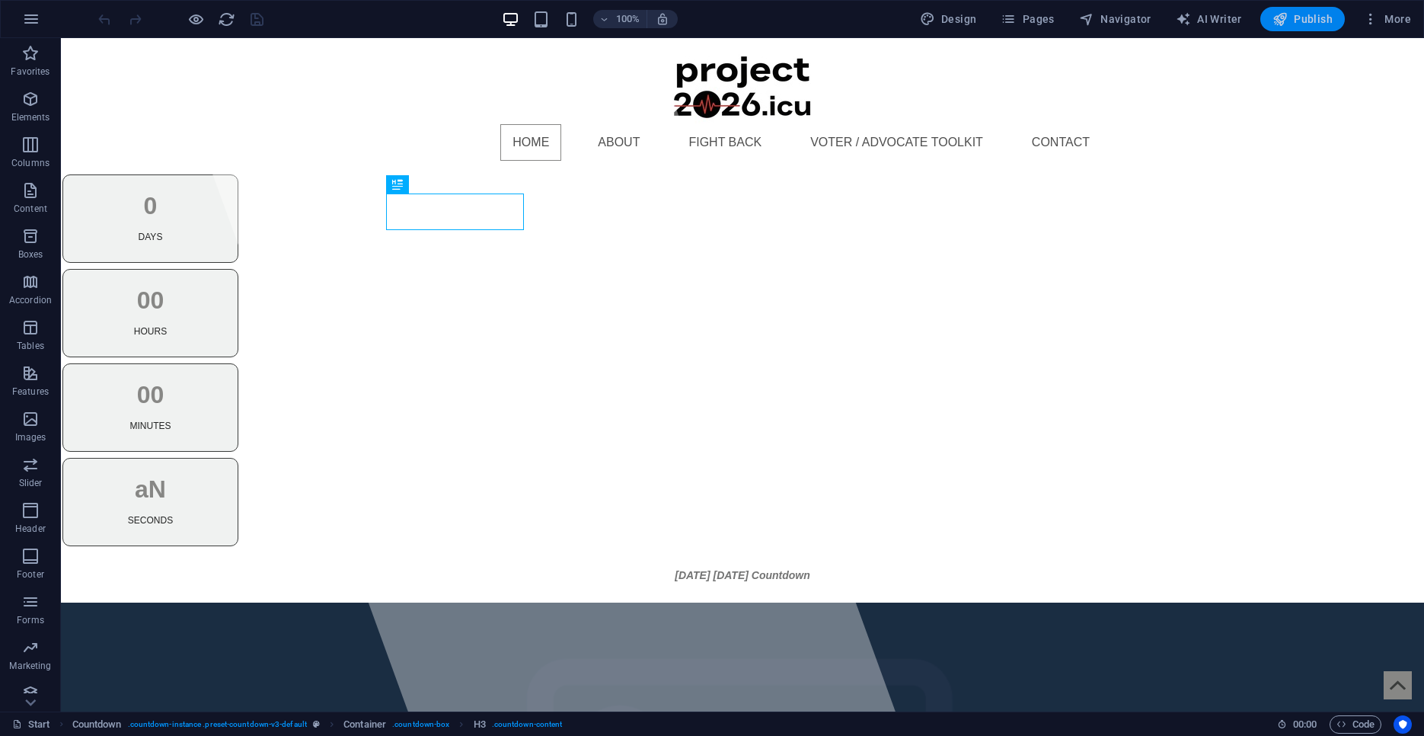
click at [1315, 21] on span "Publish" at bounding box center [1302, 18] width 60 height 15
